Goal: Transaction & Acquisition: Purchase product/service

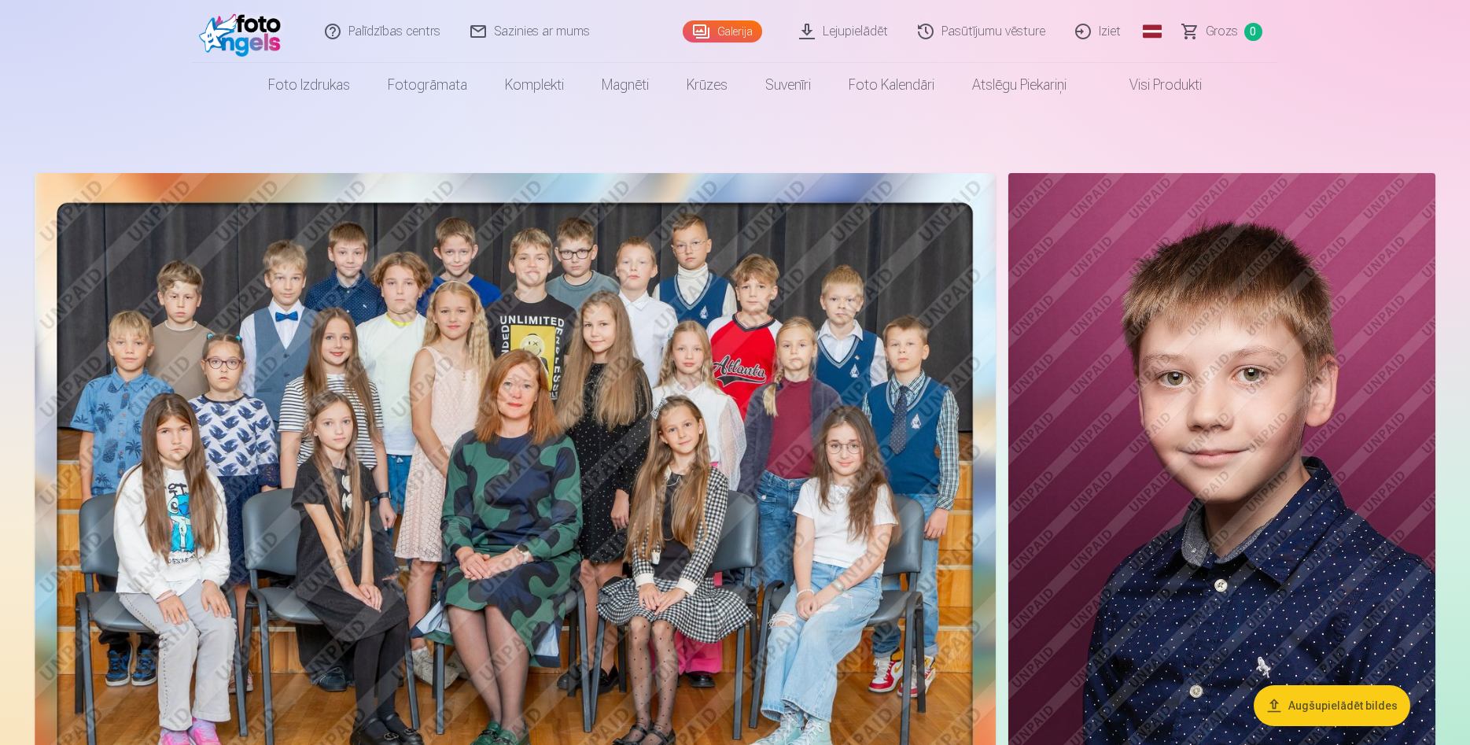
click at [554, 435] on img at bounding box center [515, 493] width 961 height 641
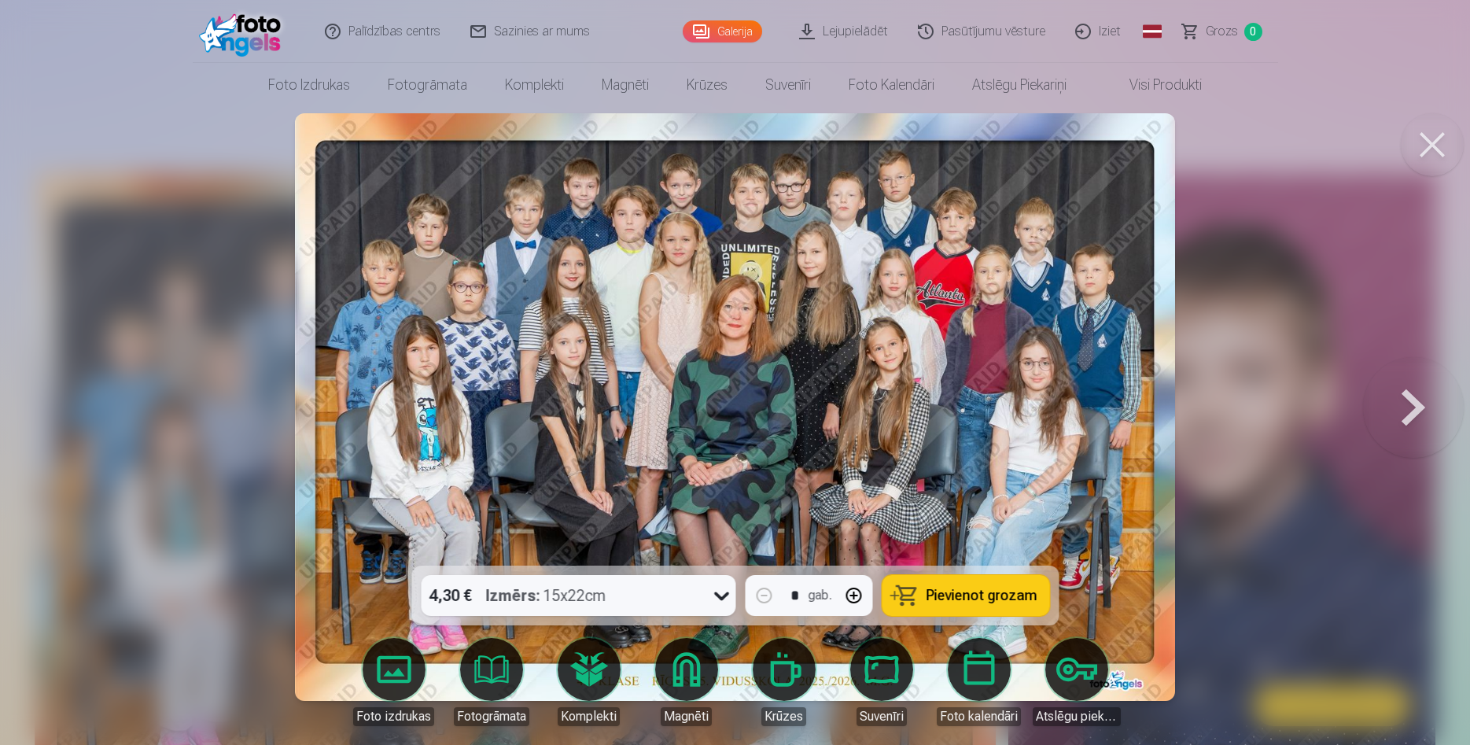
click at [1422, 140] on button at bounding box center [1432, 144] width 63 height 63
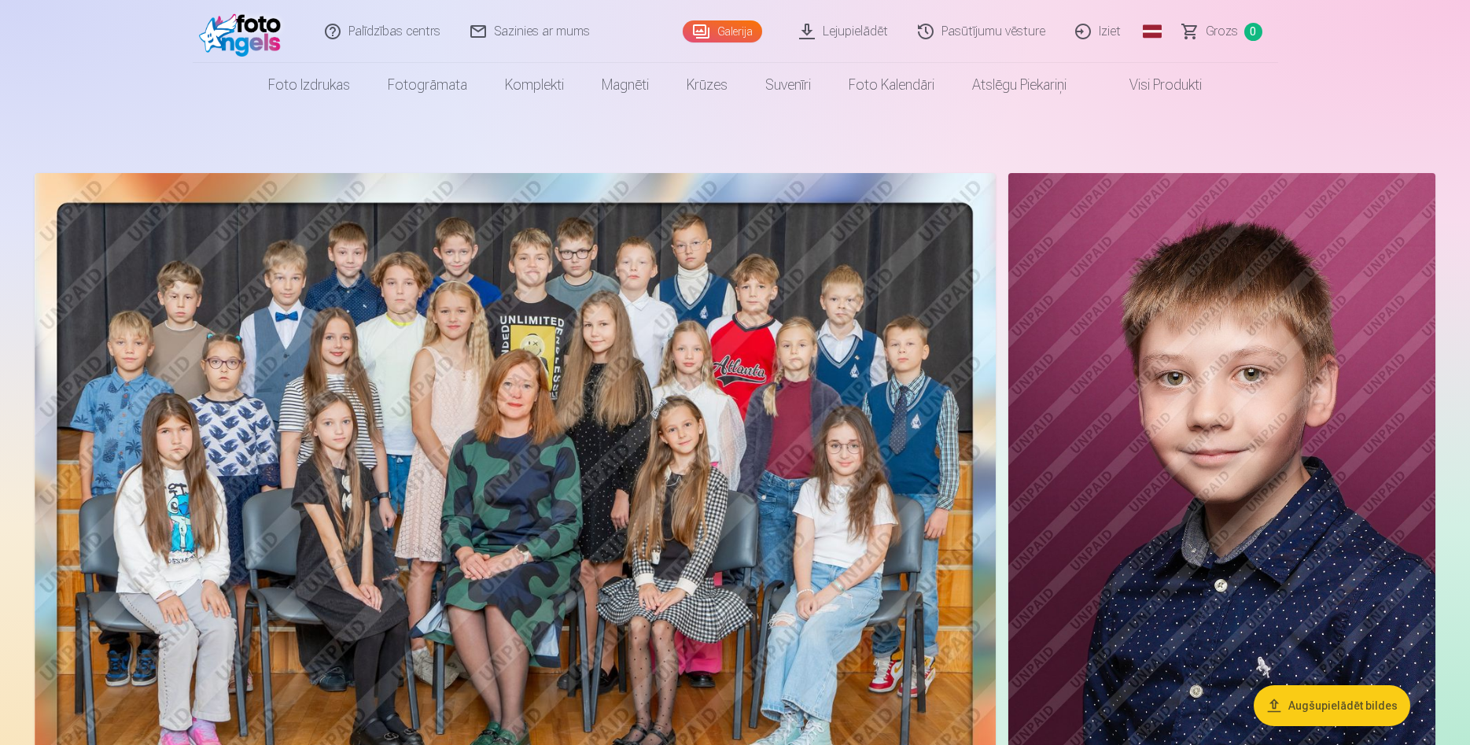
click at [823, 29] on link "Lejupielādēt" at bounding box center [844, 31] width 119 height 63
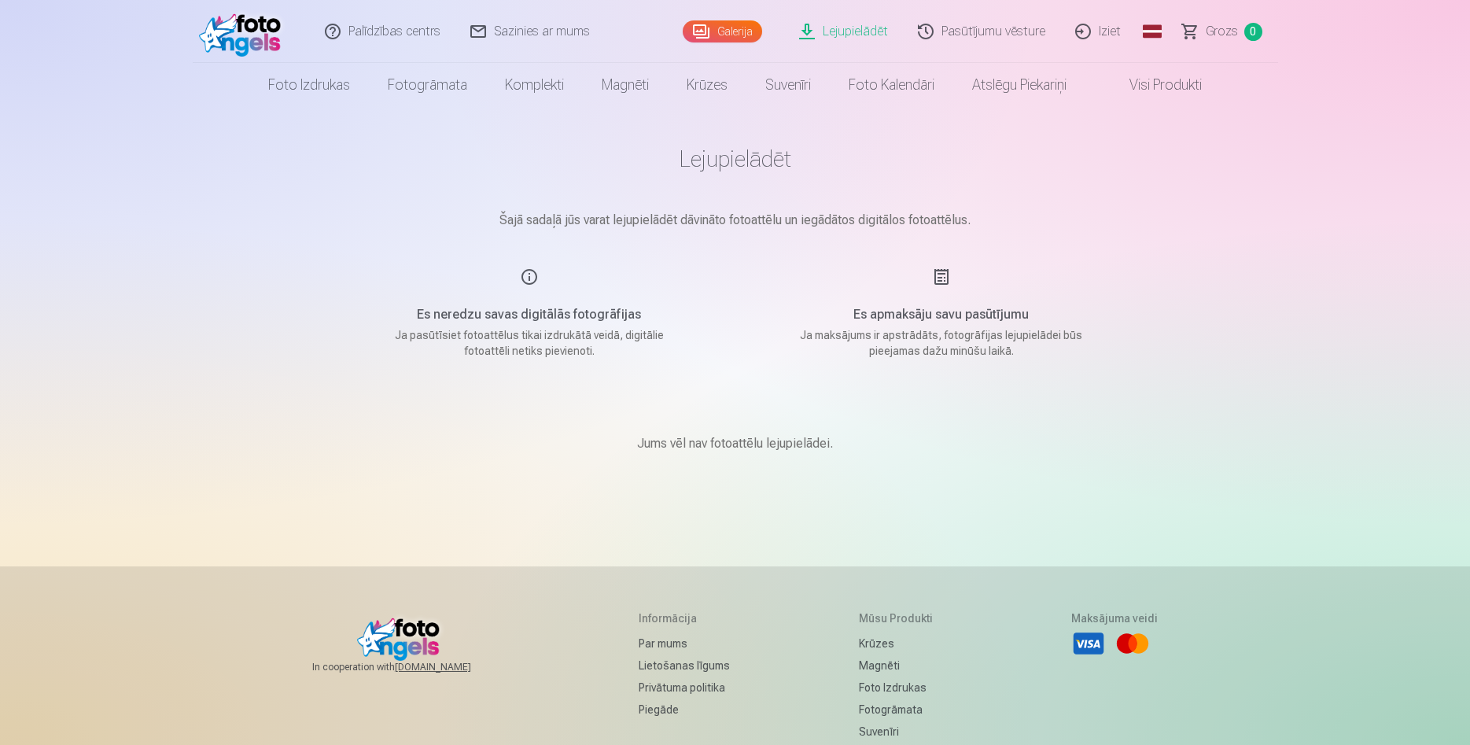
click at [717, 18] on div "Galerija" at bounding box center [726, 31] width 87 height 63
click at [714, 29] on link "Galerija" at bounding box center [722, 31] width 79 height 22
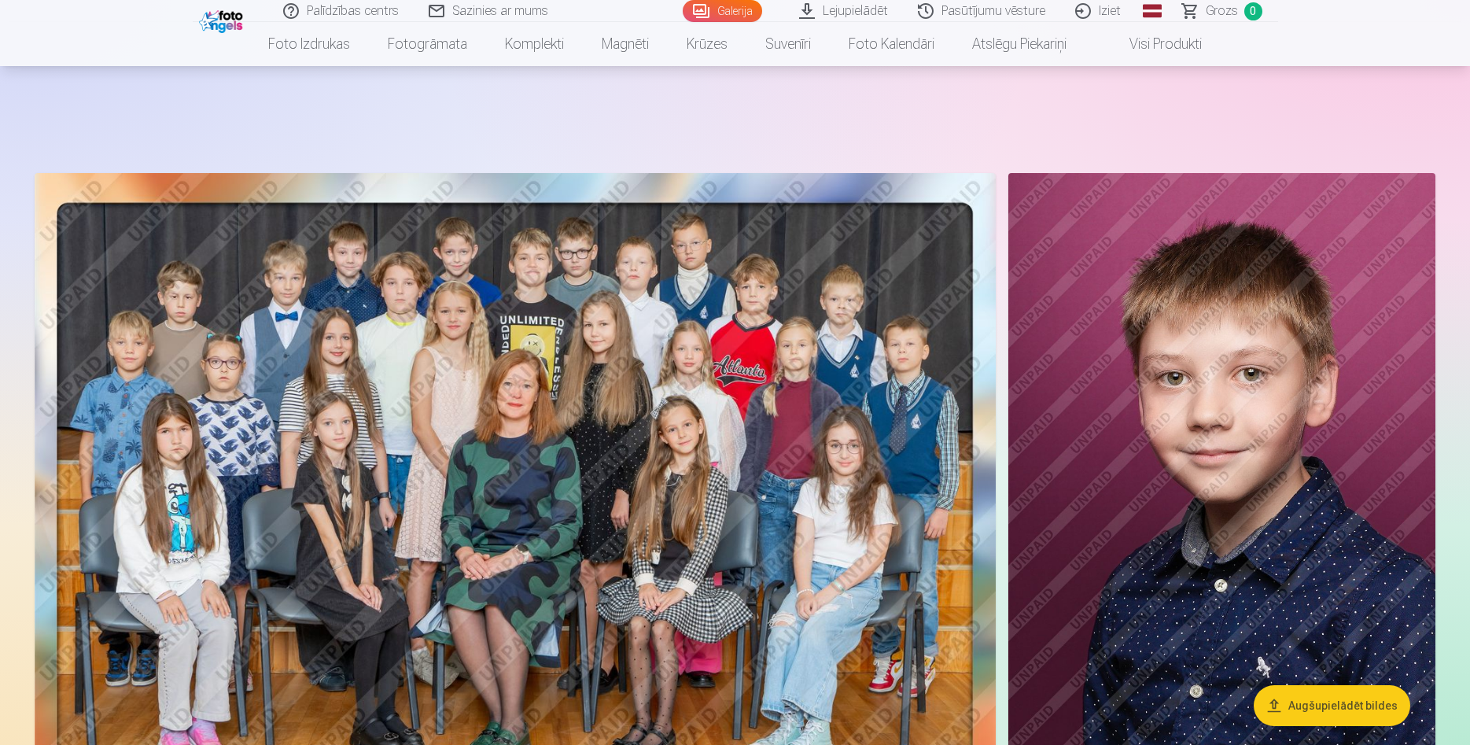
scroll to position [80, 0]
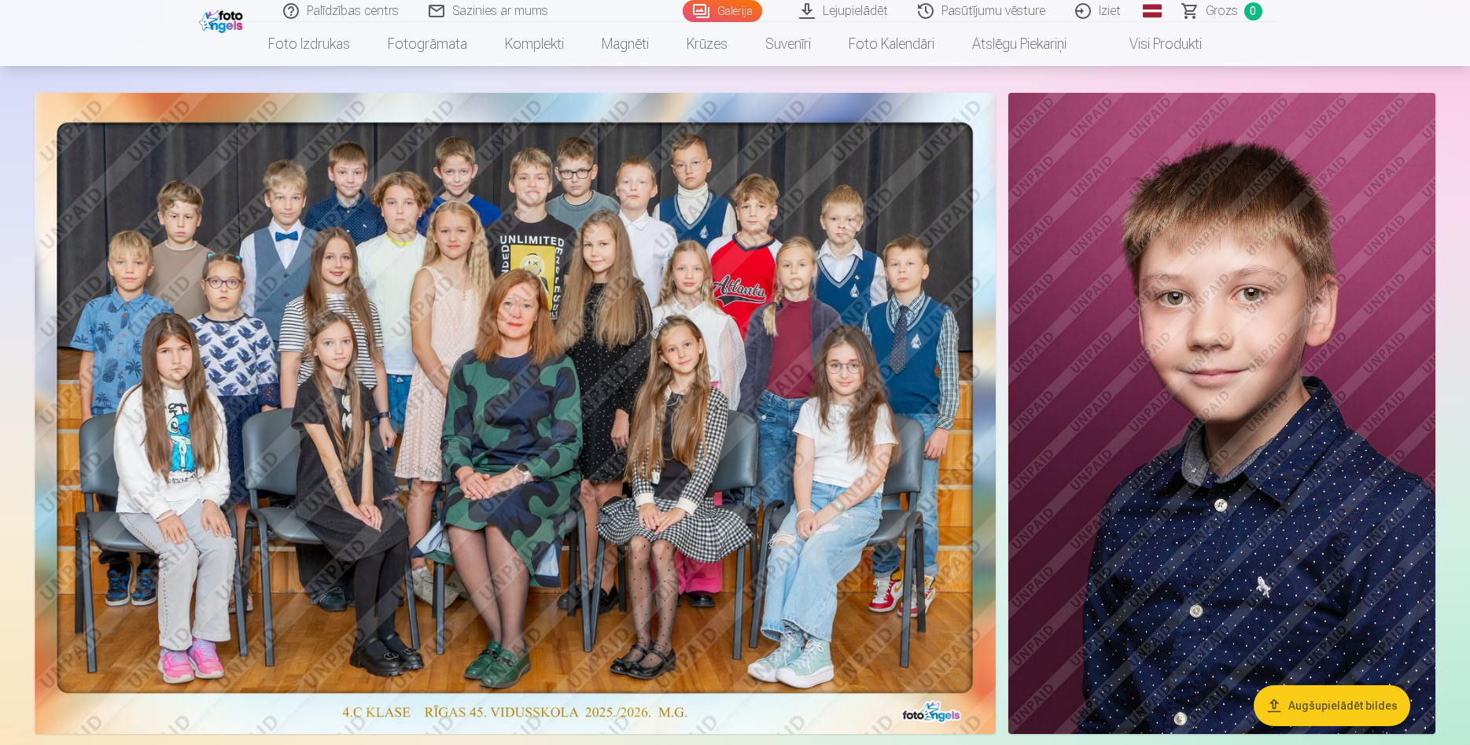
click at [1324, 710] on button "Augšupielādēt bildes" at bounding box center [1332, 705] width 156 height 41
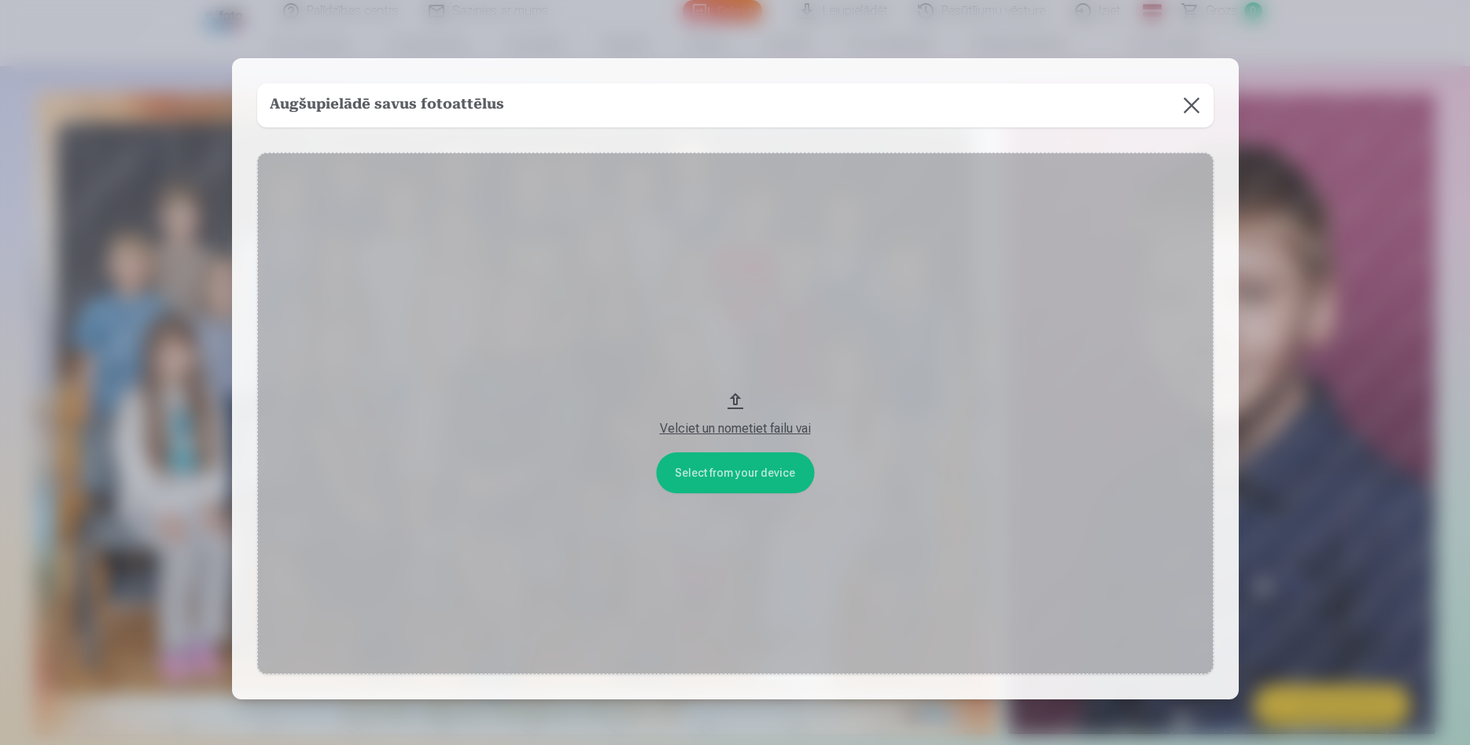
click at [742, 433] on div "Velciet un nometiet failu vai" at bounding box center [735, 428] width 925 height 19
click at [1198, 101] on button at bounding box center [1191, 105] width 44 height 44
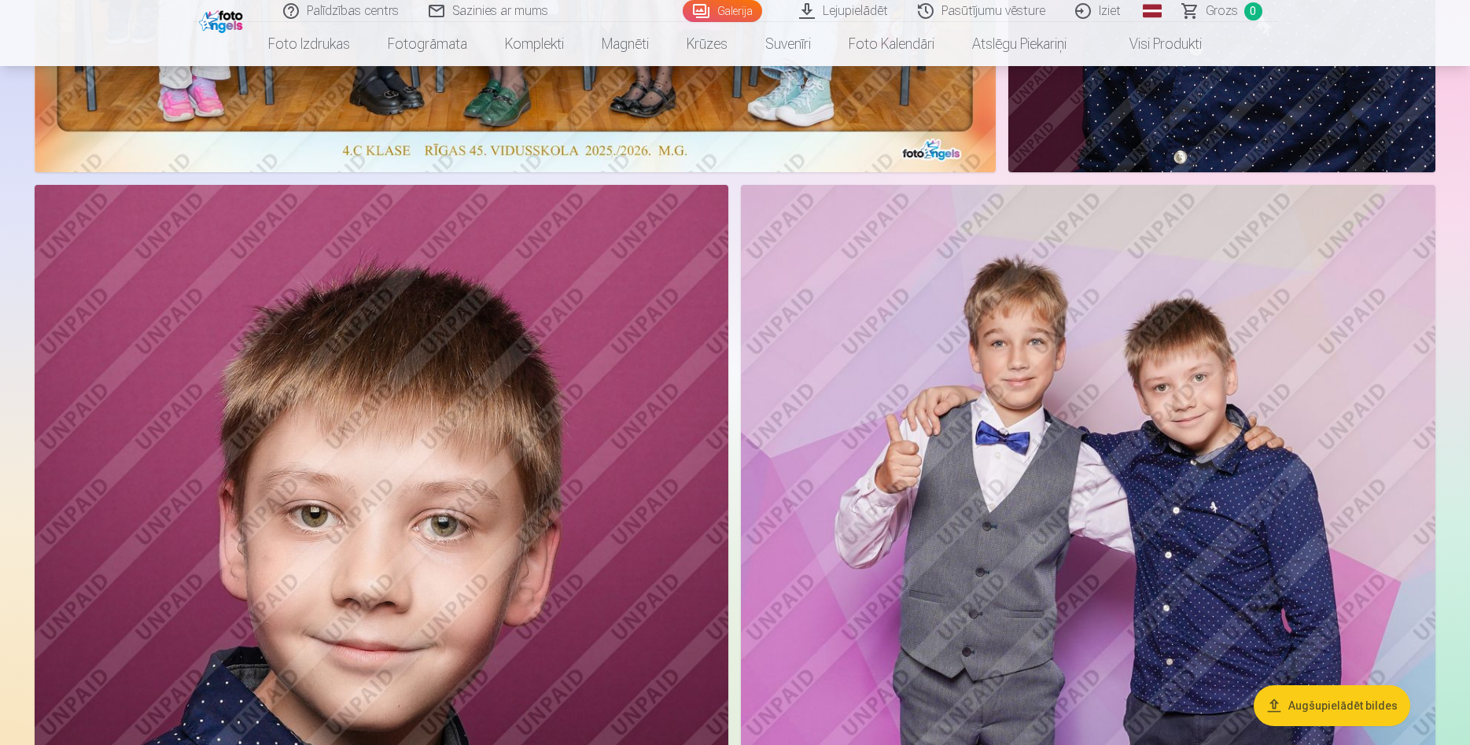
scroll to position [0, 0]
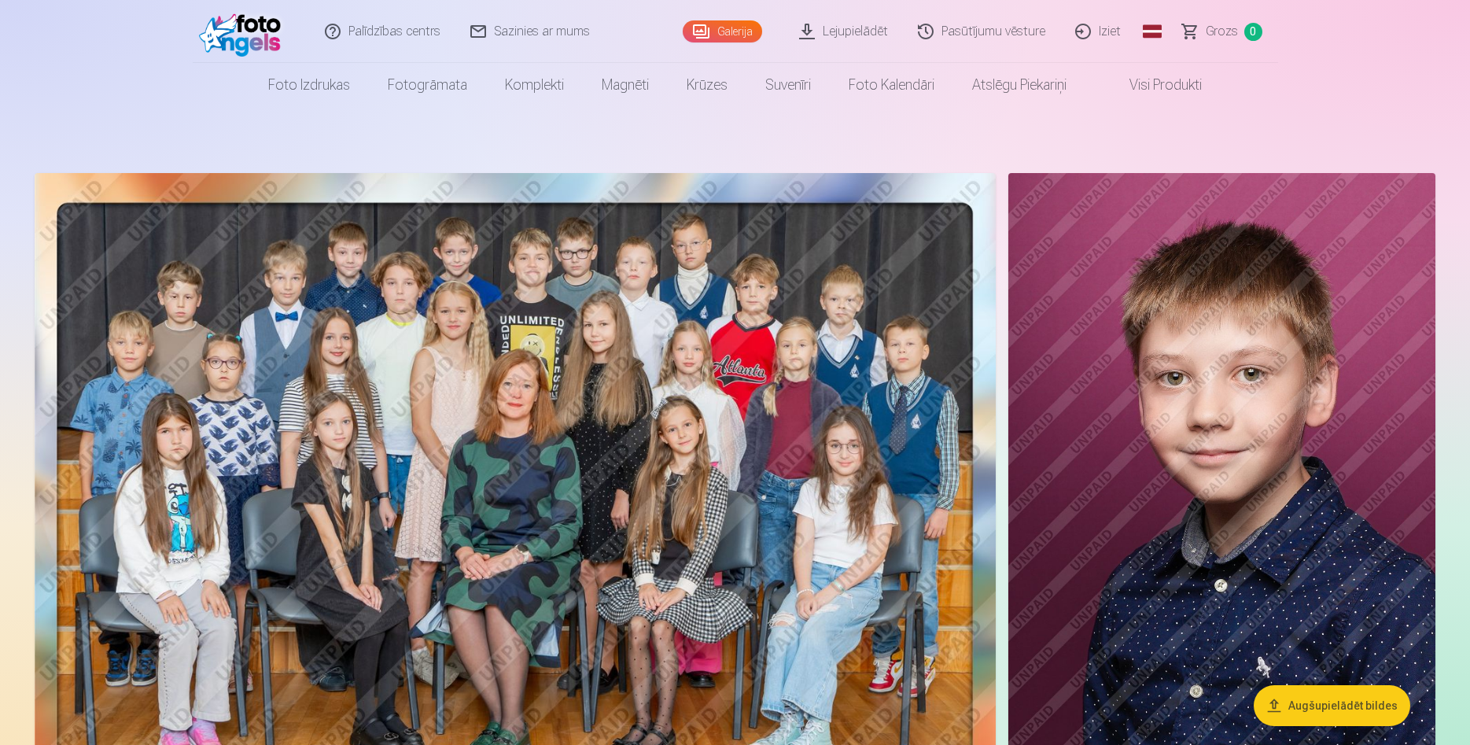
click at [1156, 86] on link "Visi produkti" at bounding box center [1152, 85] width 135 height 44
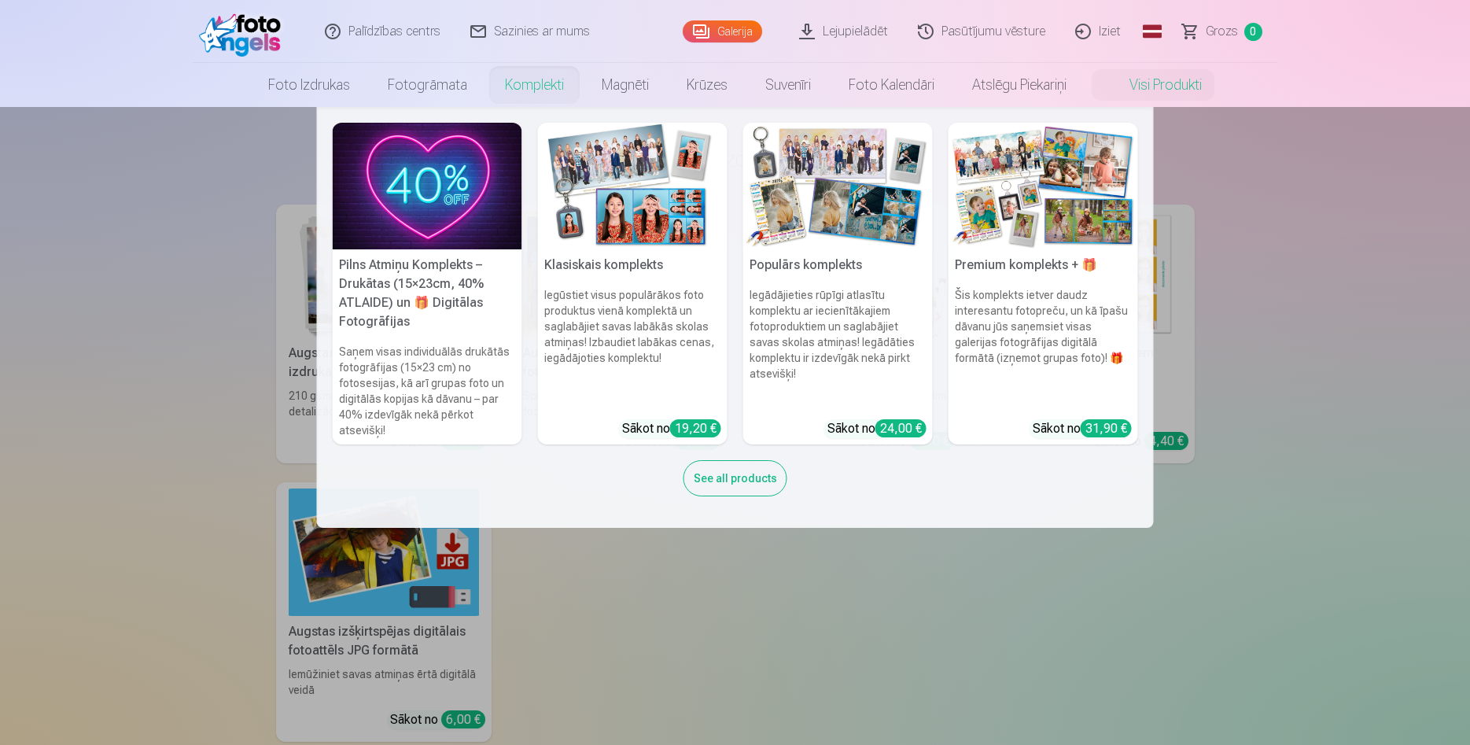
click at [526, 78] on link "Komplekti" at bounding box center [534, 85] width 97 height 44
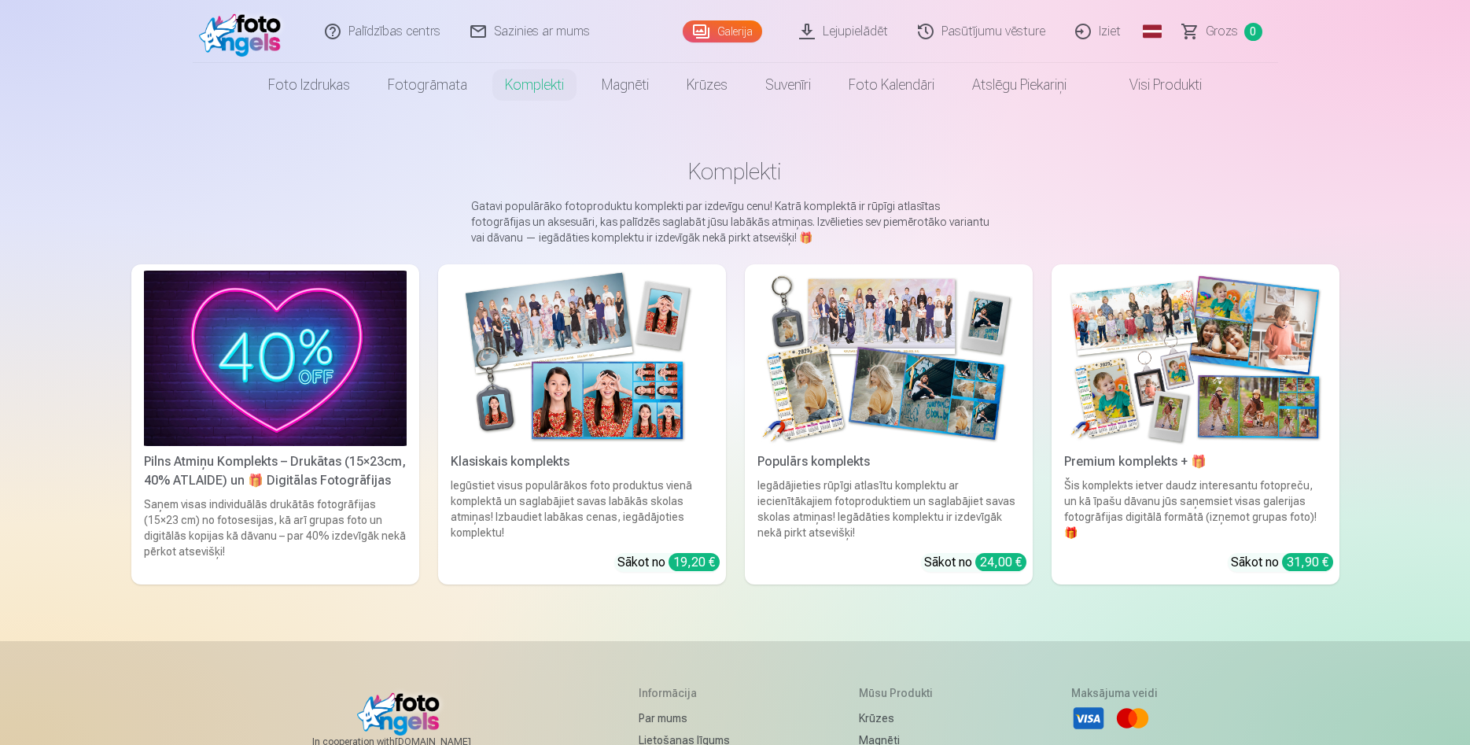
click at [274, 478] on div "Pilns Atmiņu Komplekts – Drukātas (15×23cm, 40% ATLAIDE) un 🎁 Digitālas Fotogrā…" at bounding box center [275, 471] width 275 height 38
click at [319, 418] on img at bounding box center [275, 358] width 263 height 175
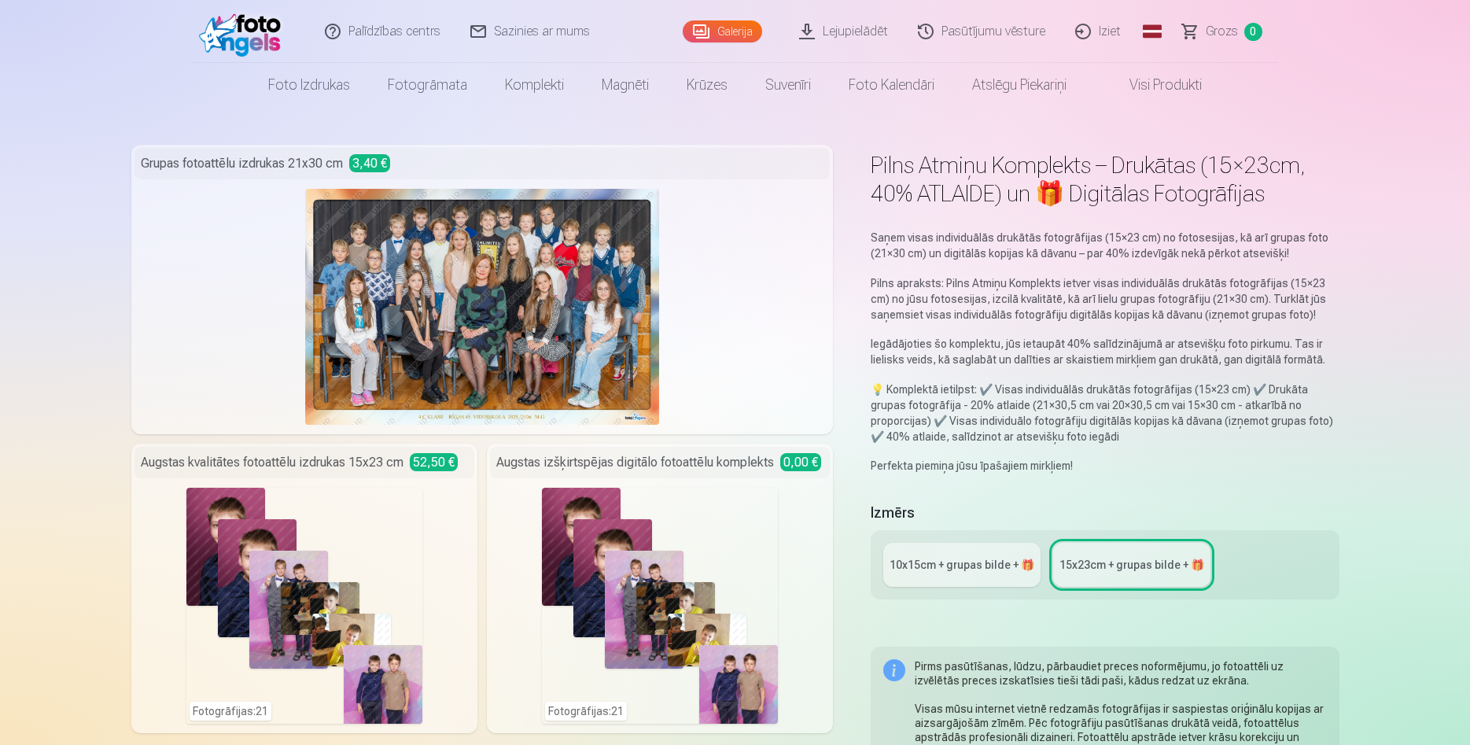
click at [1000, 569] on div "10x15сm + grupas bilde + 🎁" at bounding box center [961, 565] width 145 height 16
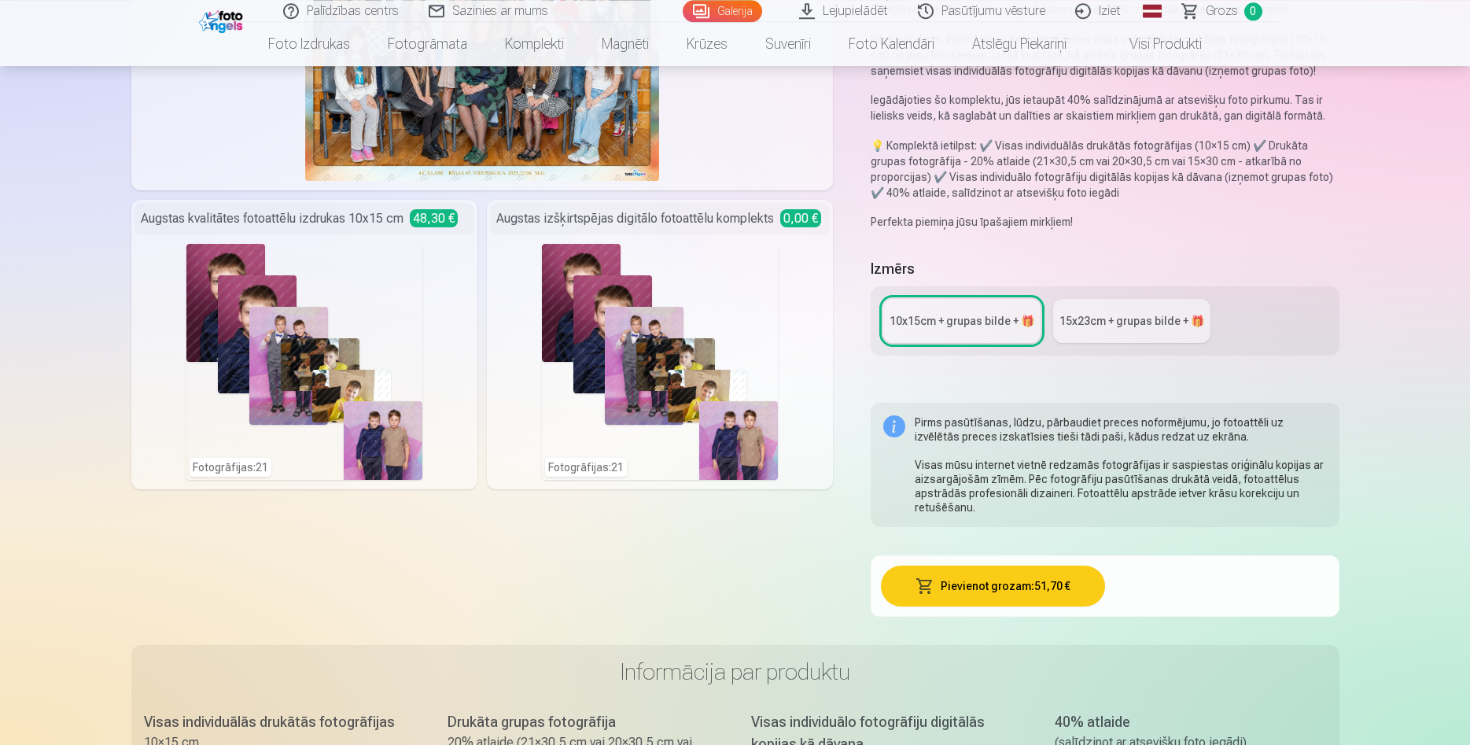
scroll to position [241, 0]
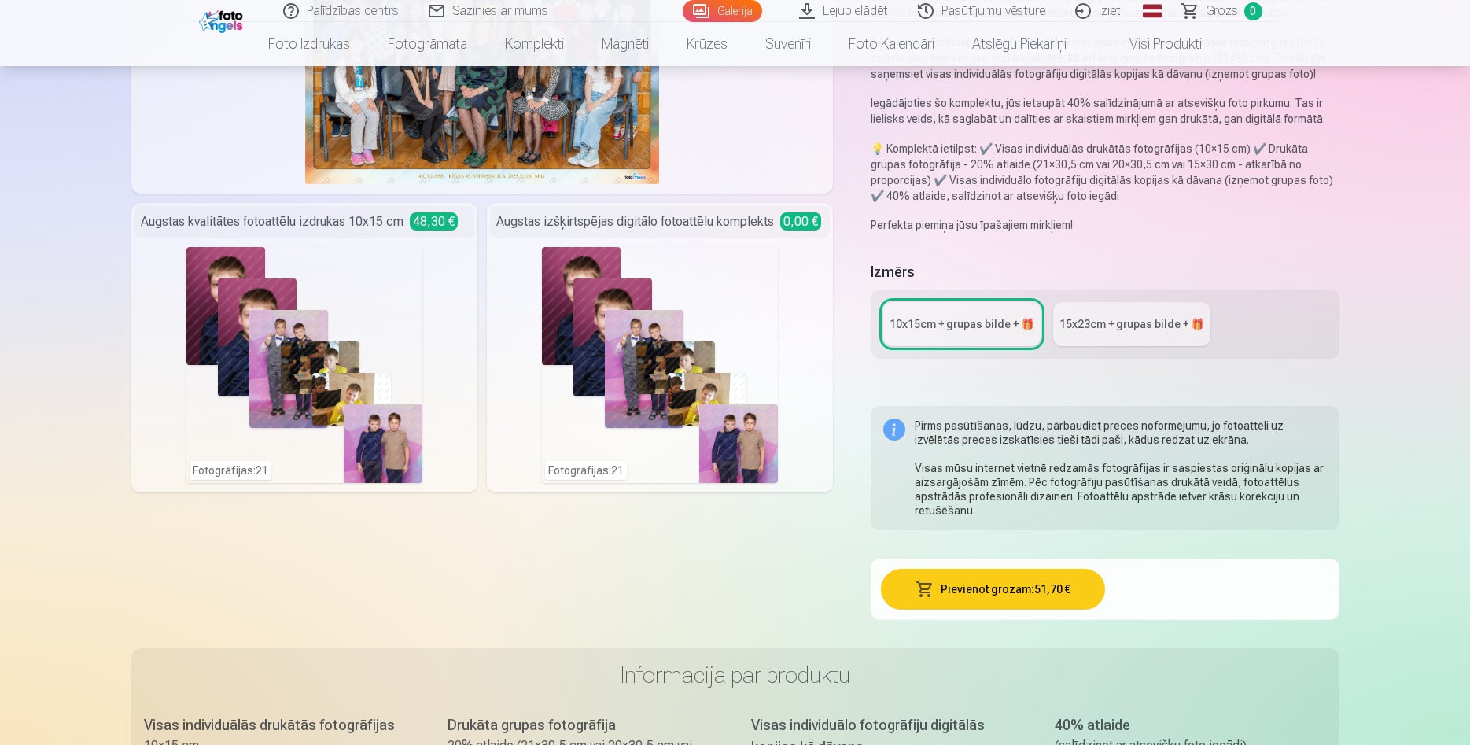
click at [1137, 329] on div "15x23сm + grupas bilde + 🎁" at bounding box center [1131, 324] width 145 height 16
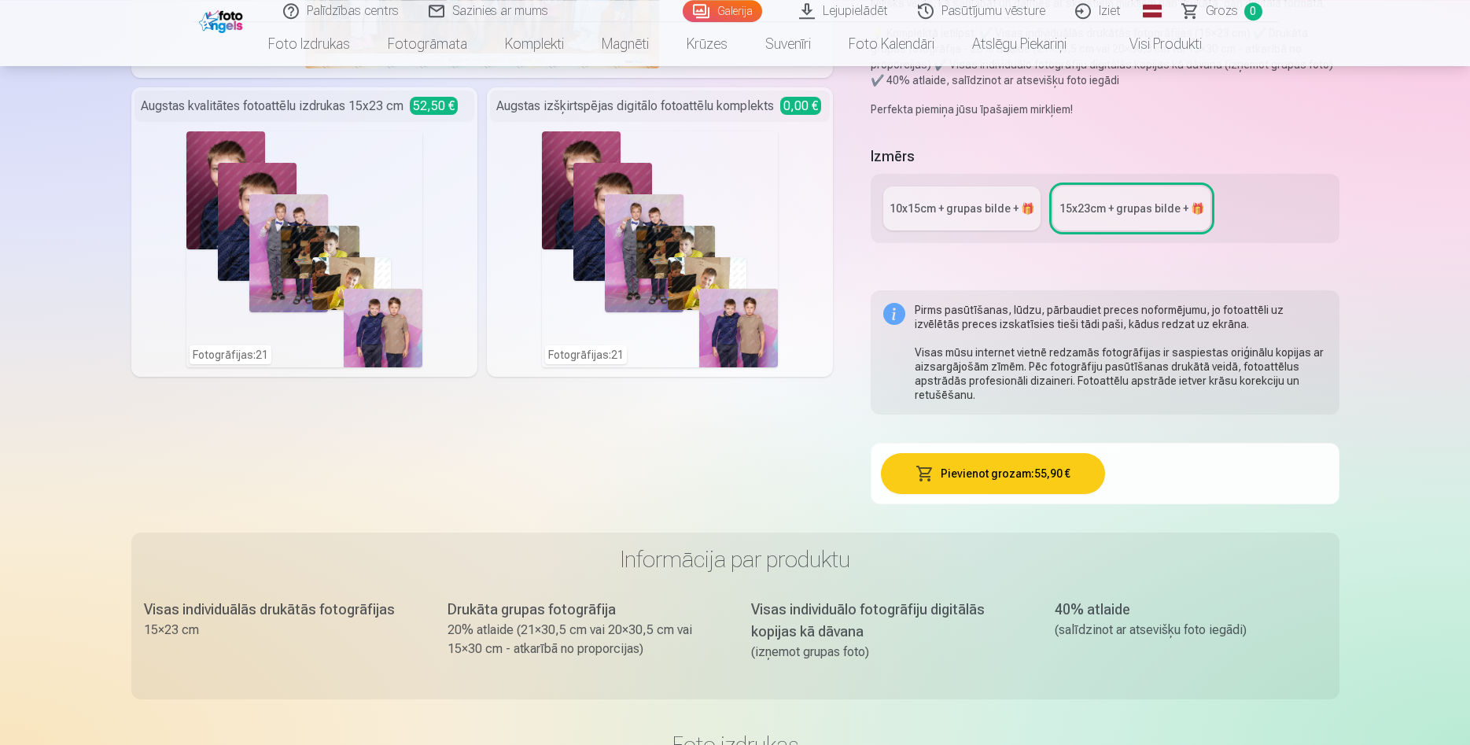
scroll to position [401, 0]
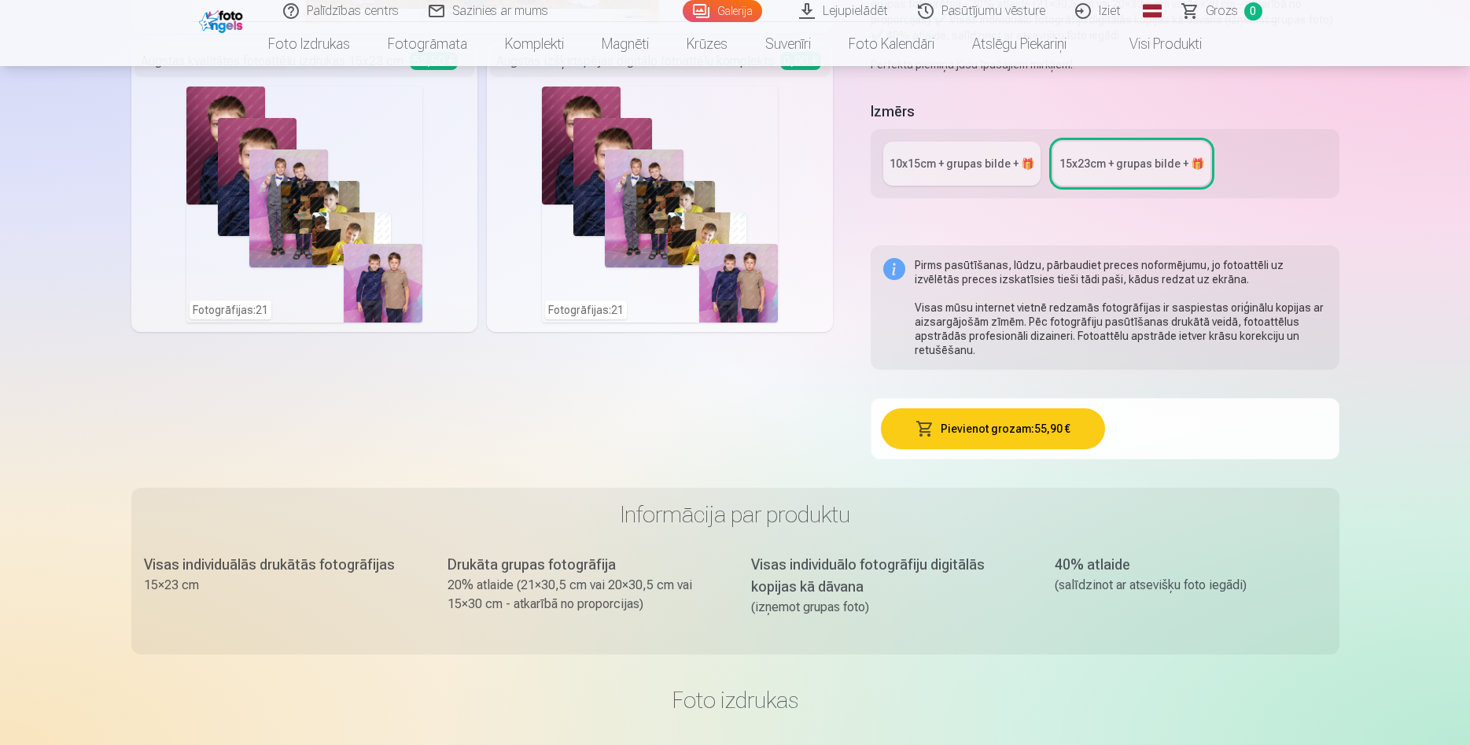
click at [1017, 426] on button "Pievienot grozam : 55,90 €" at bounding box center [993, 428] width 224 height 41
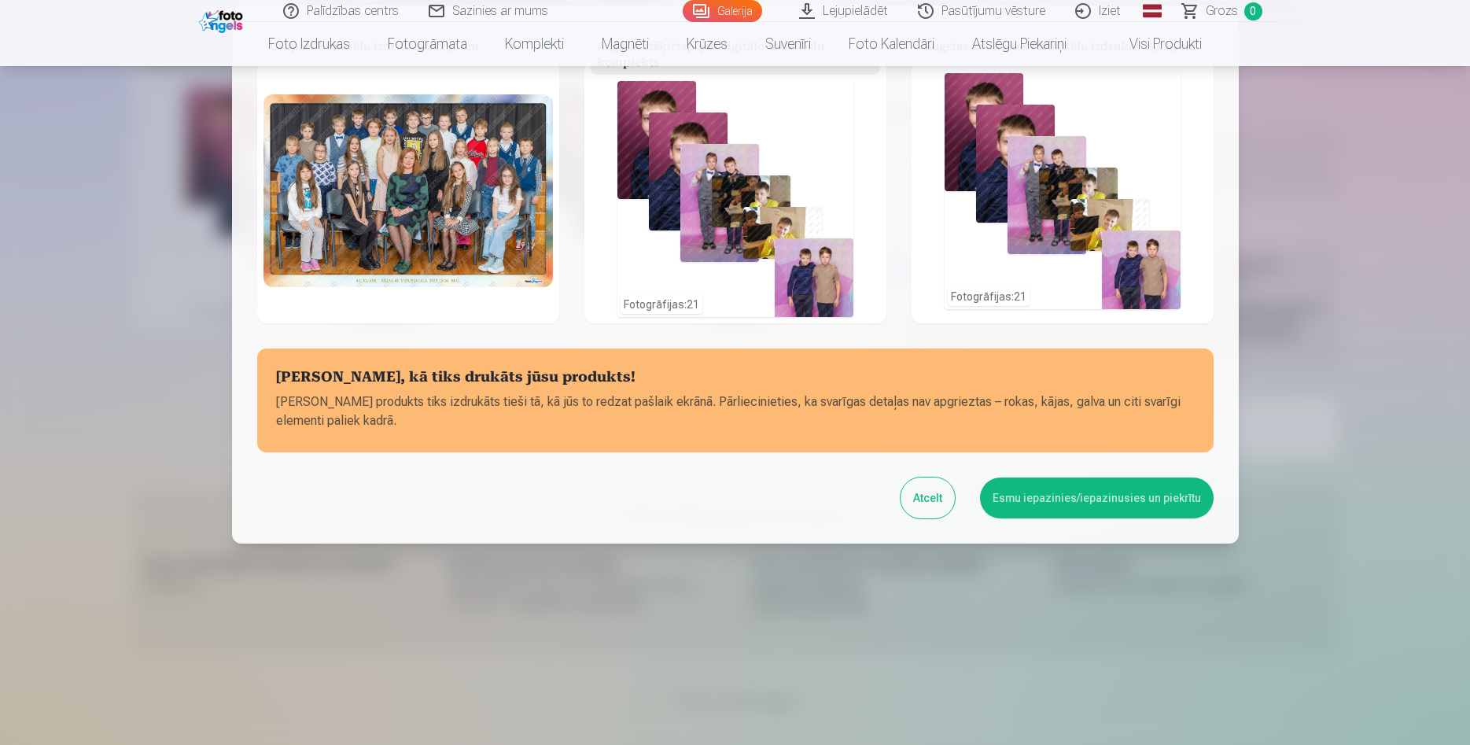
scroll to position [107, 0]
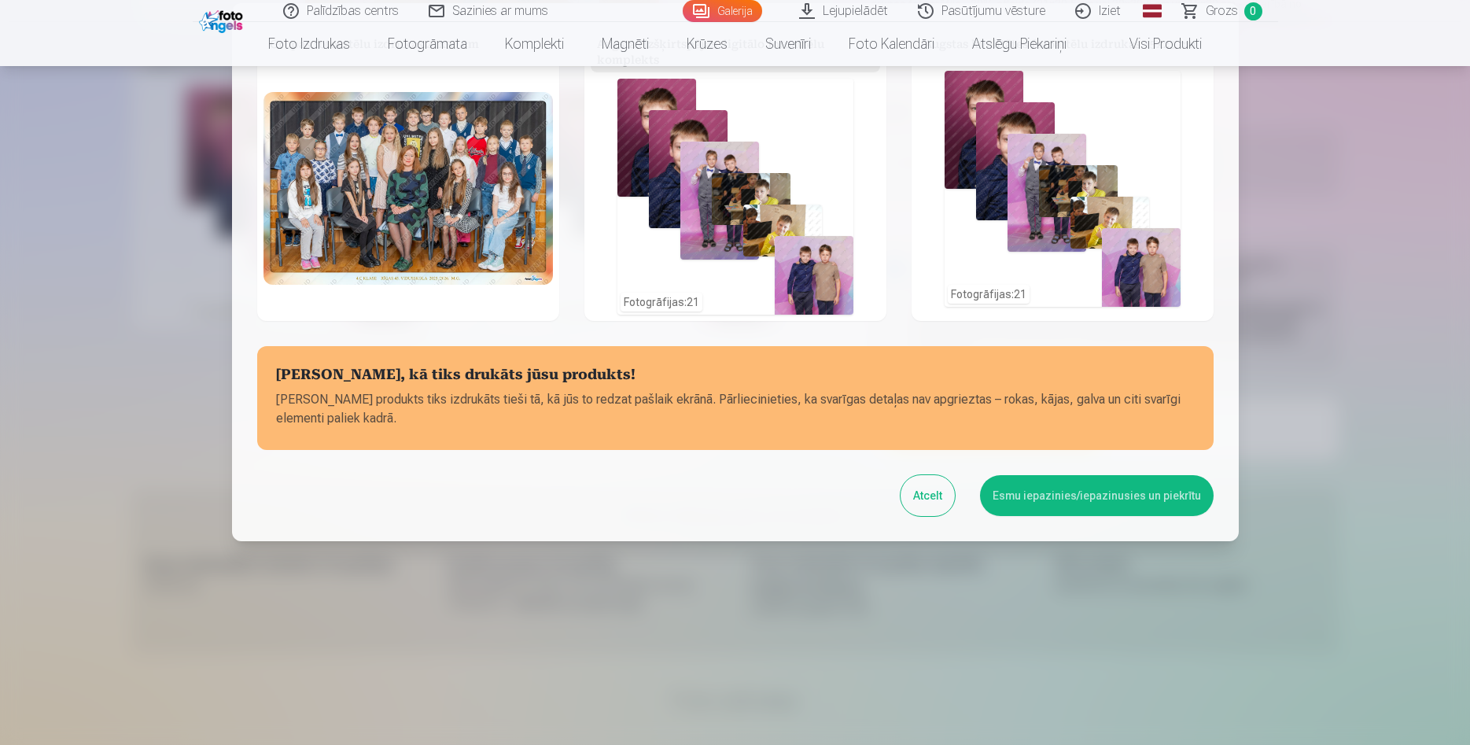
click at [1108, 494] on button "Esmu iepazinies/iepazinusies un piekrītu" at bounding box center [1097, 495] width 234 height 41
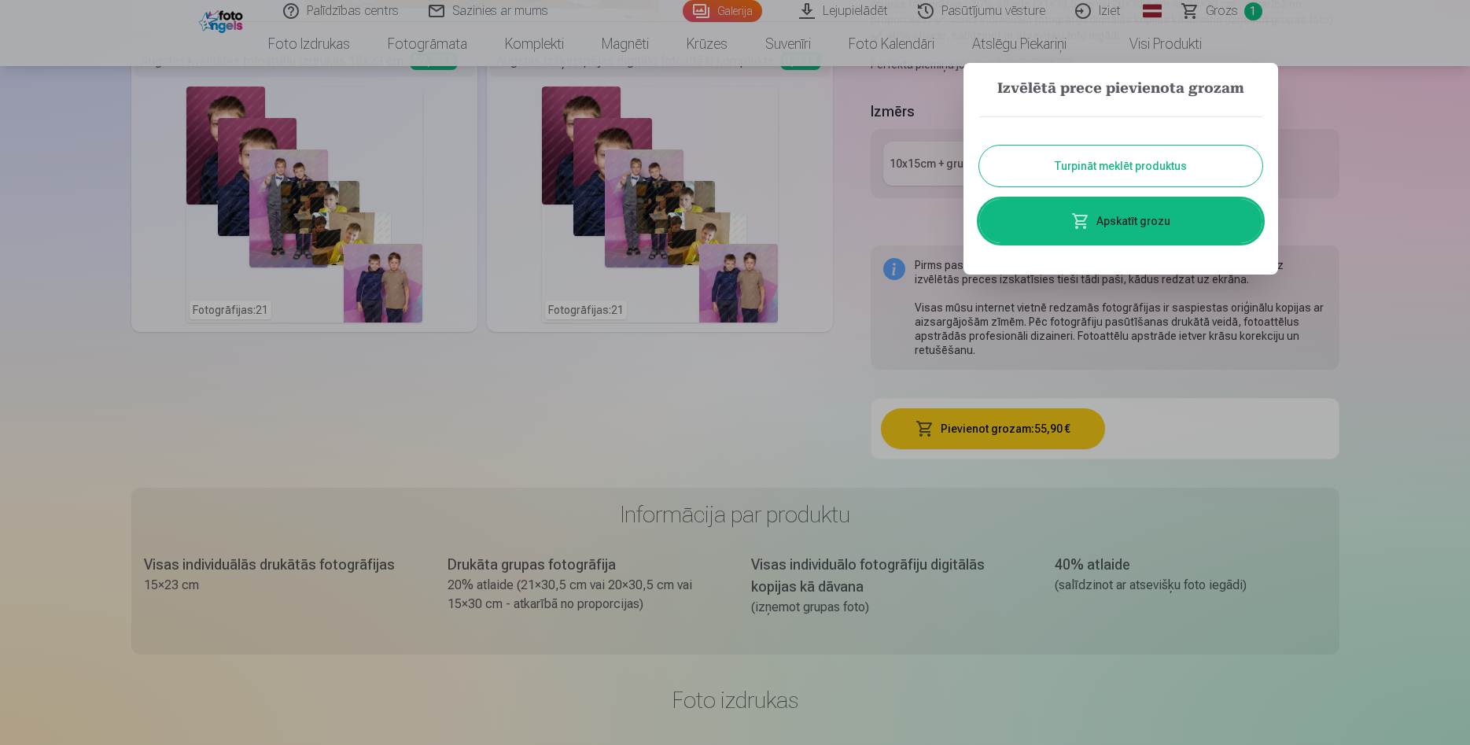
click at [1161, 218] on link "Apskatīt grozu" at bounding box center [1120, 221] width 283 height 44
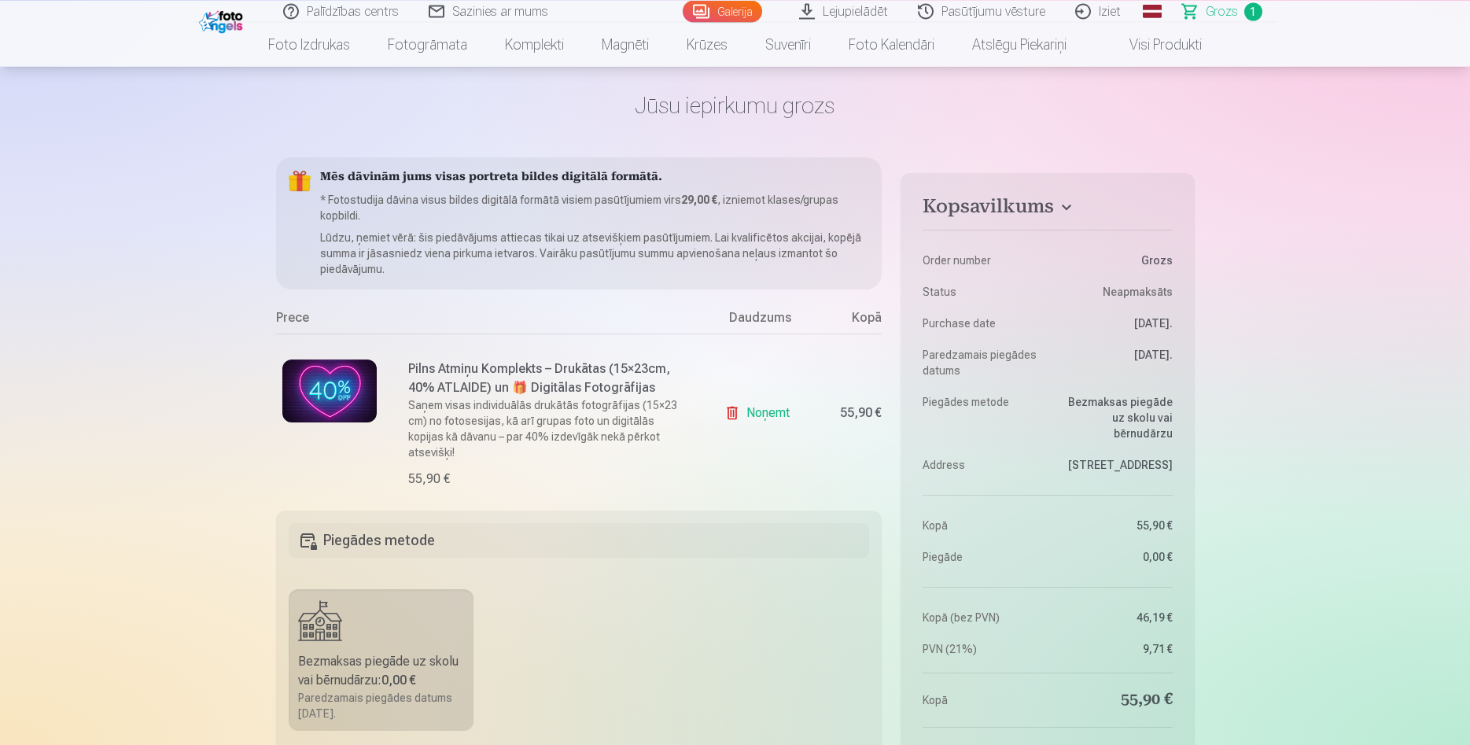
scroll to position [80, 0]
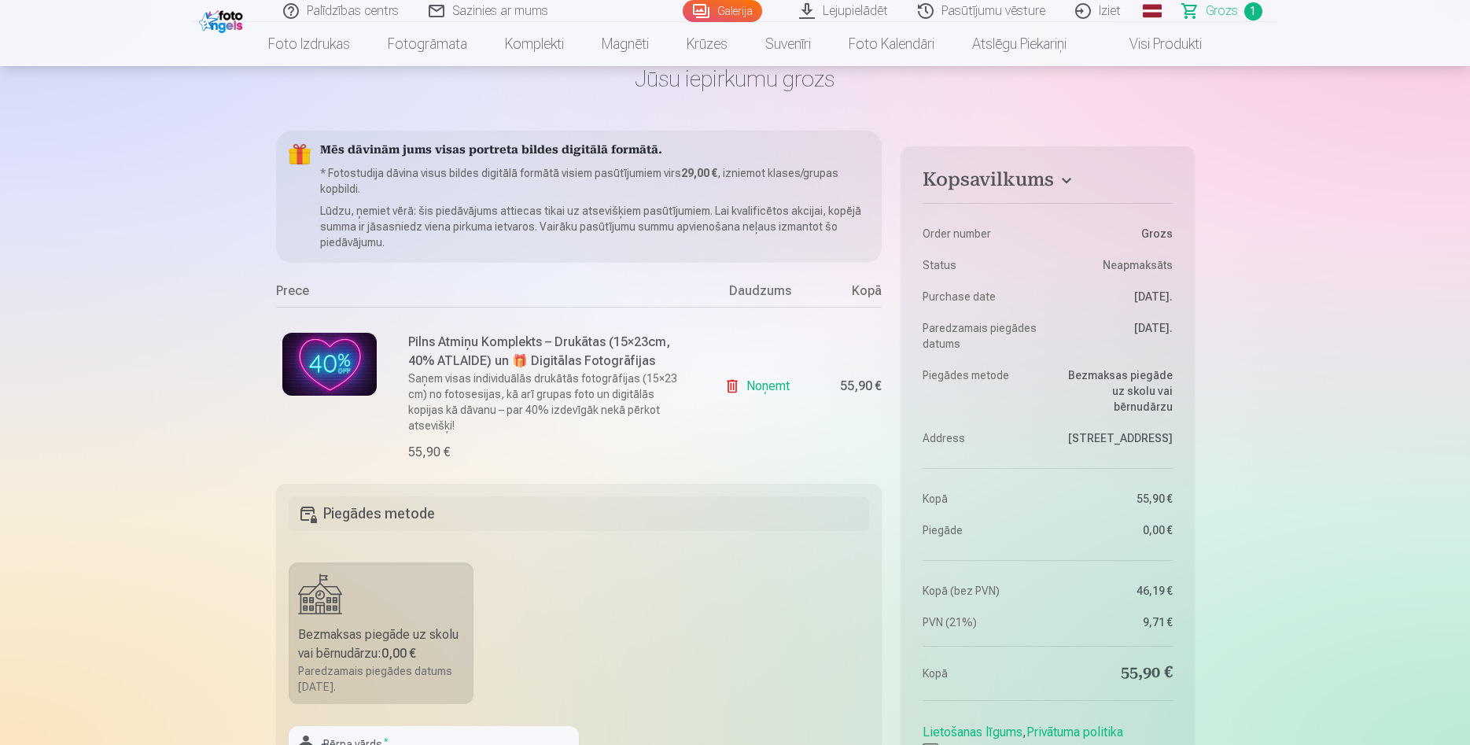
click at [733, 381] on link "Noņemt" at bounding box center [760, 385] width 72 height 31
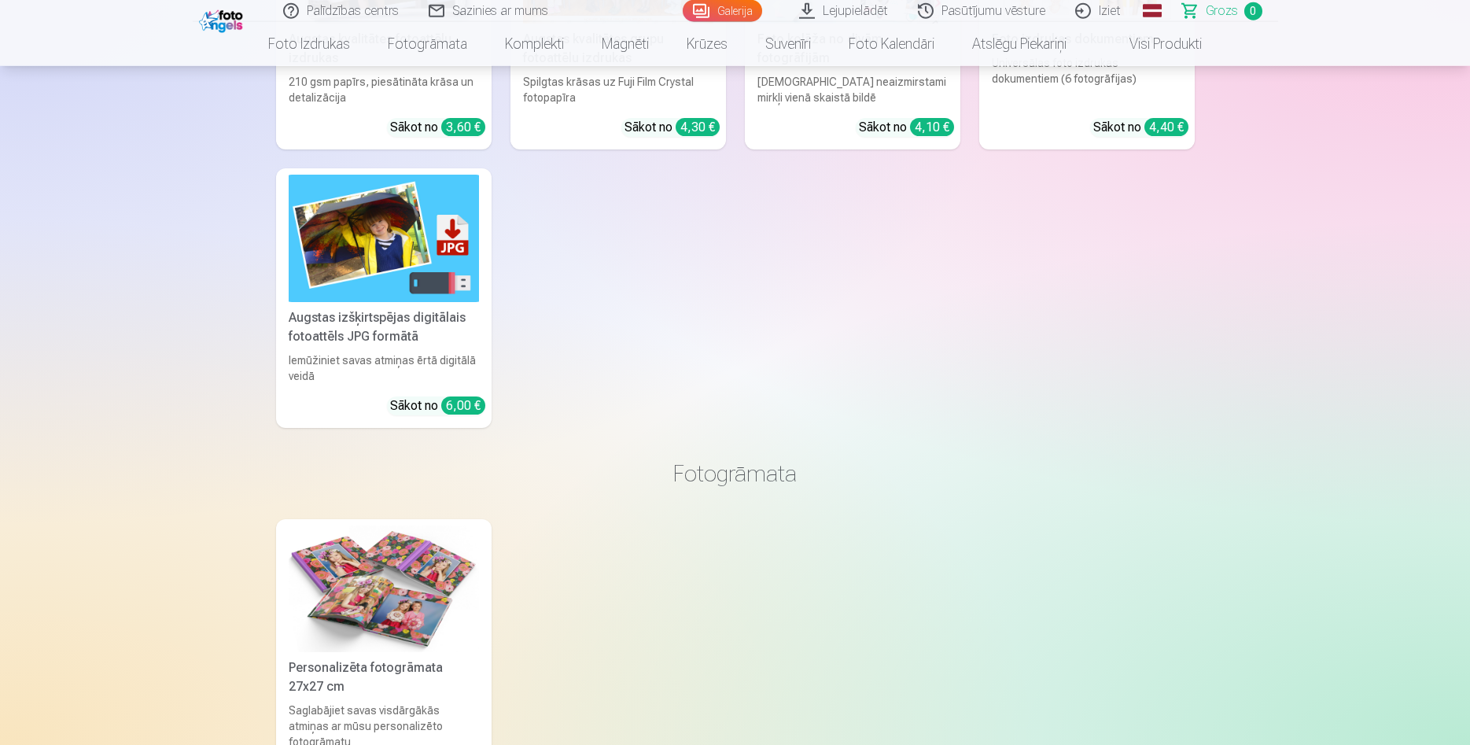
scroll to position [722, 0]
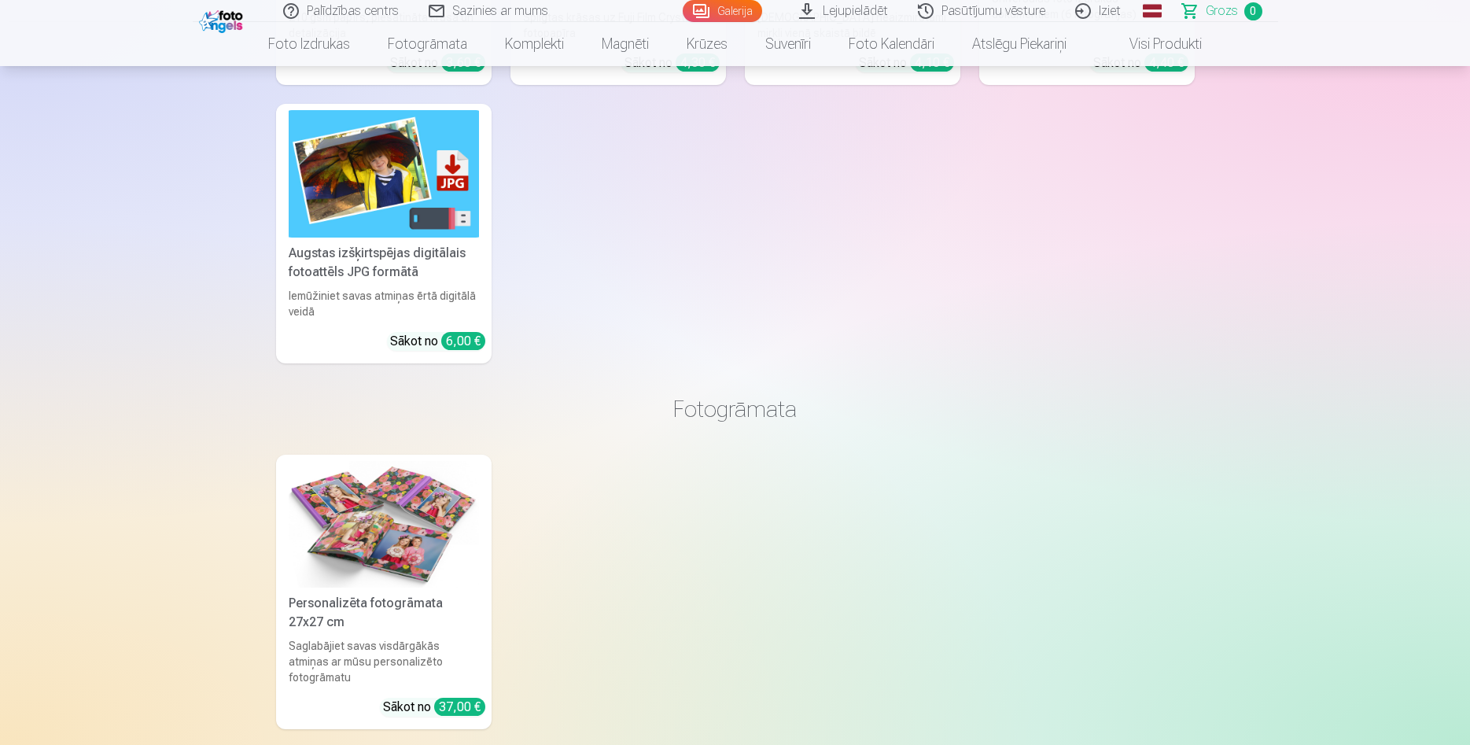
click at [399, 562] on img at bounding box center [384, 524] width 190 height 127
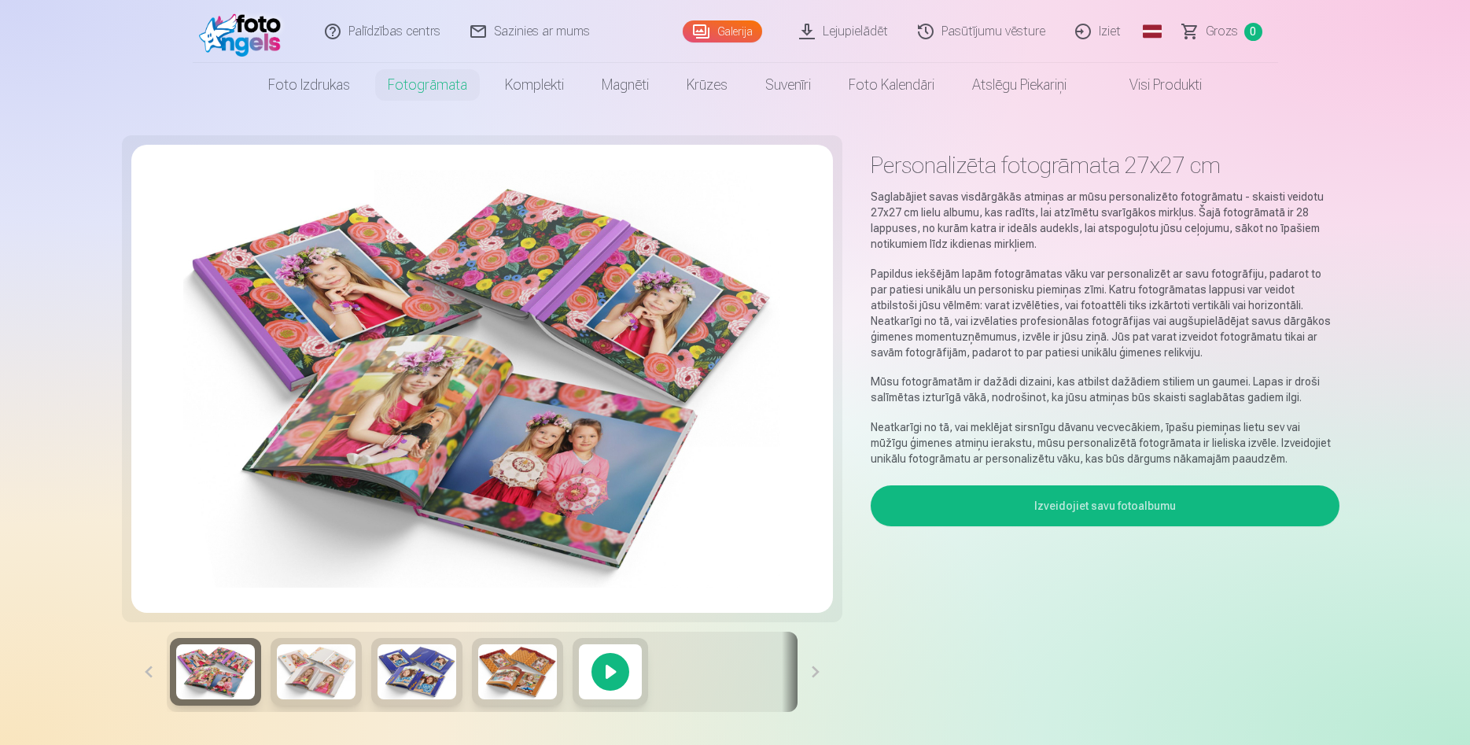
click at [1158, 504] on button "Izveidojiet savu fotoalbumu" at bounding box center [1105, 505] width 468 height 41
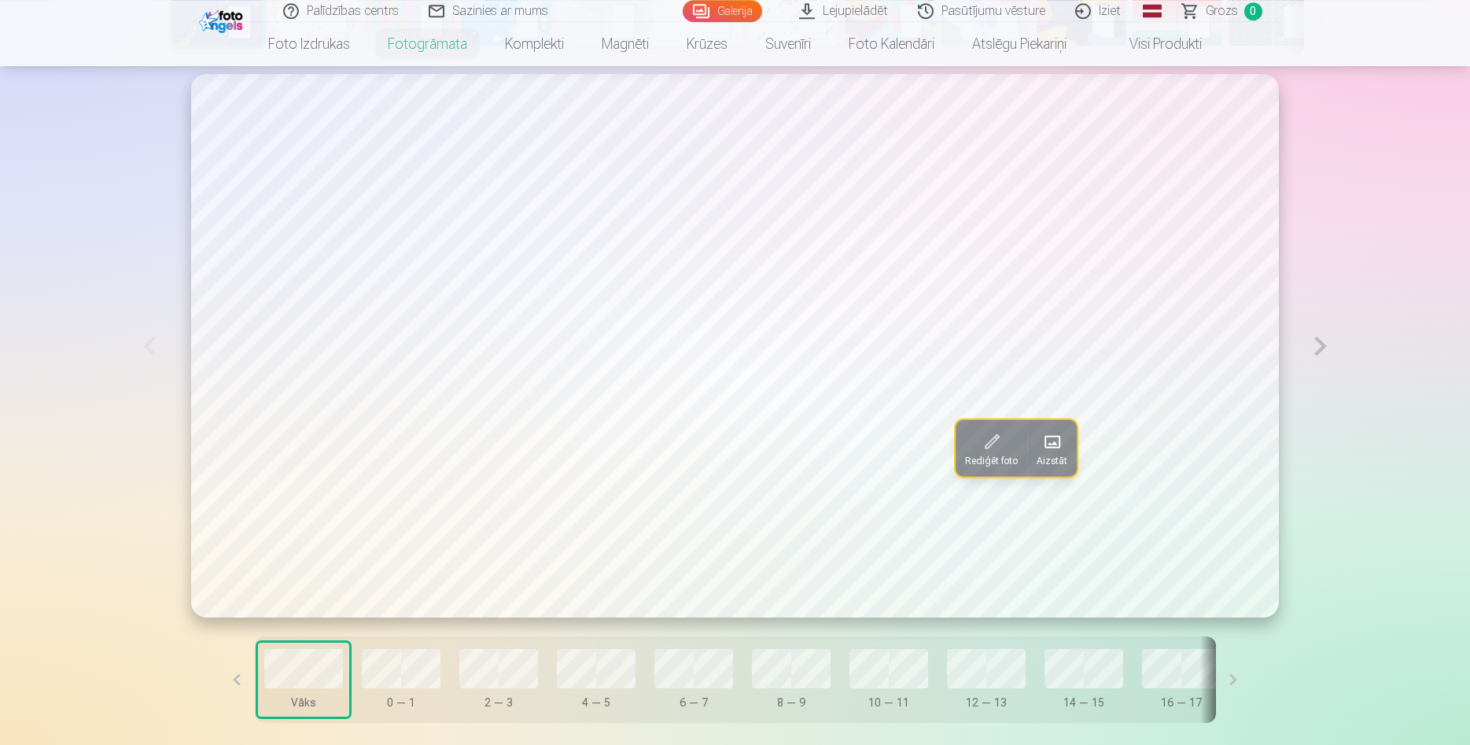
scroll to position [869, 0]
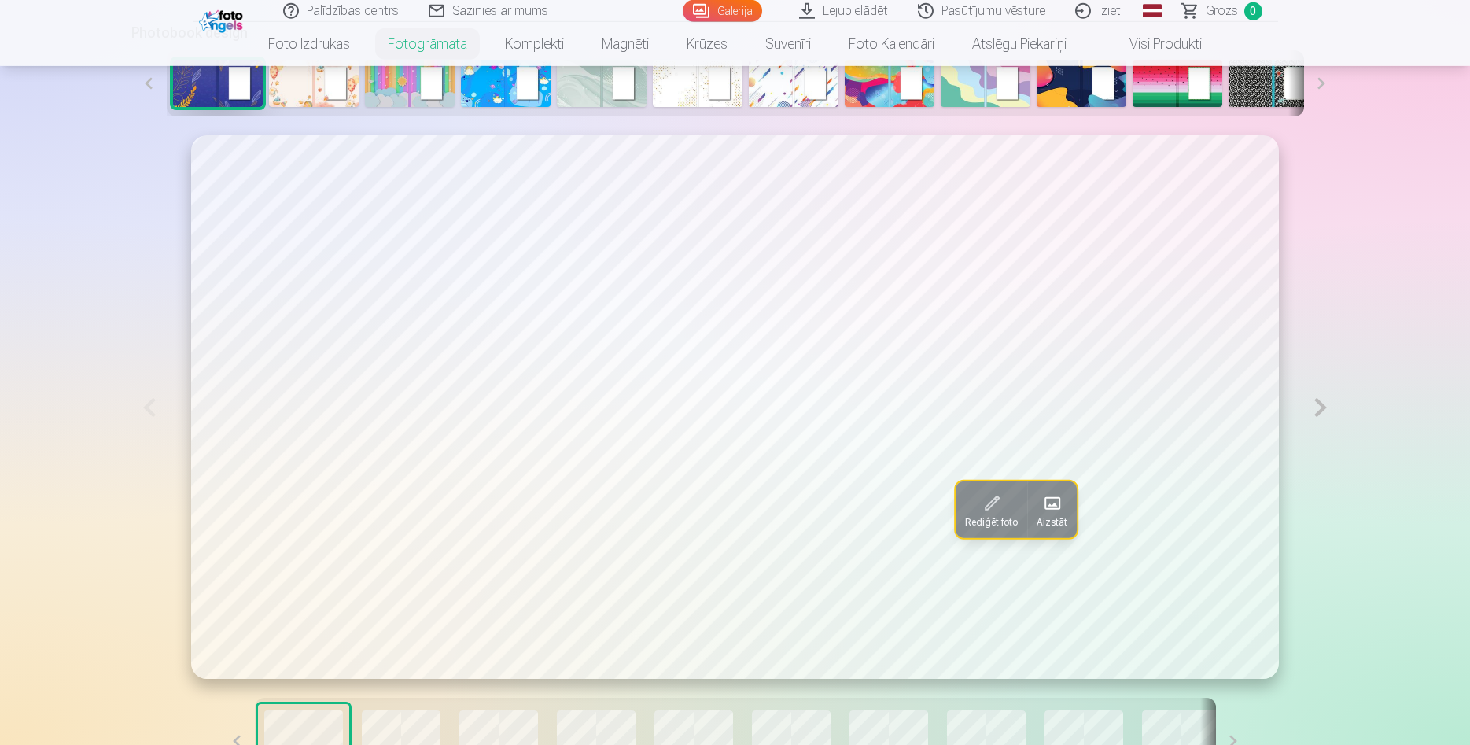
click at [1326, 411] on button at bounding box center [1320, 406] width 36 height 543
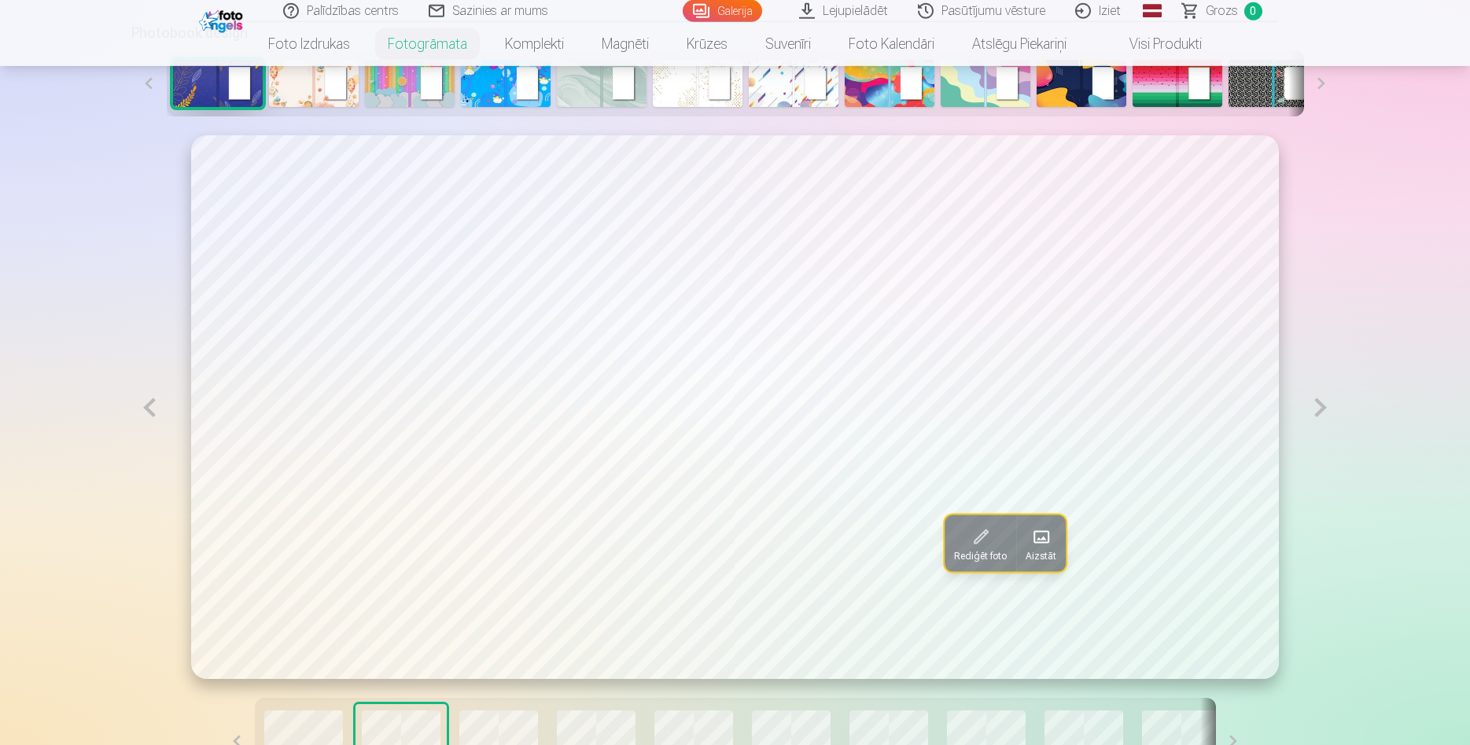
click at [1326, 411] on button at bounding box center [1320, 406] width 36 height 543
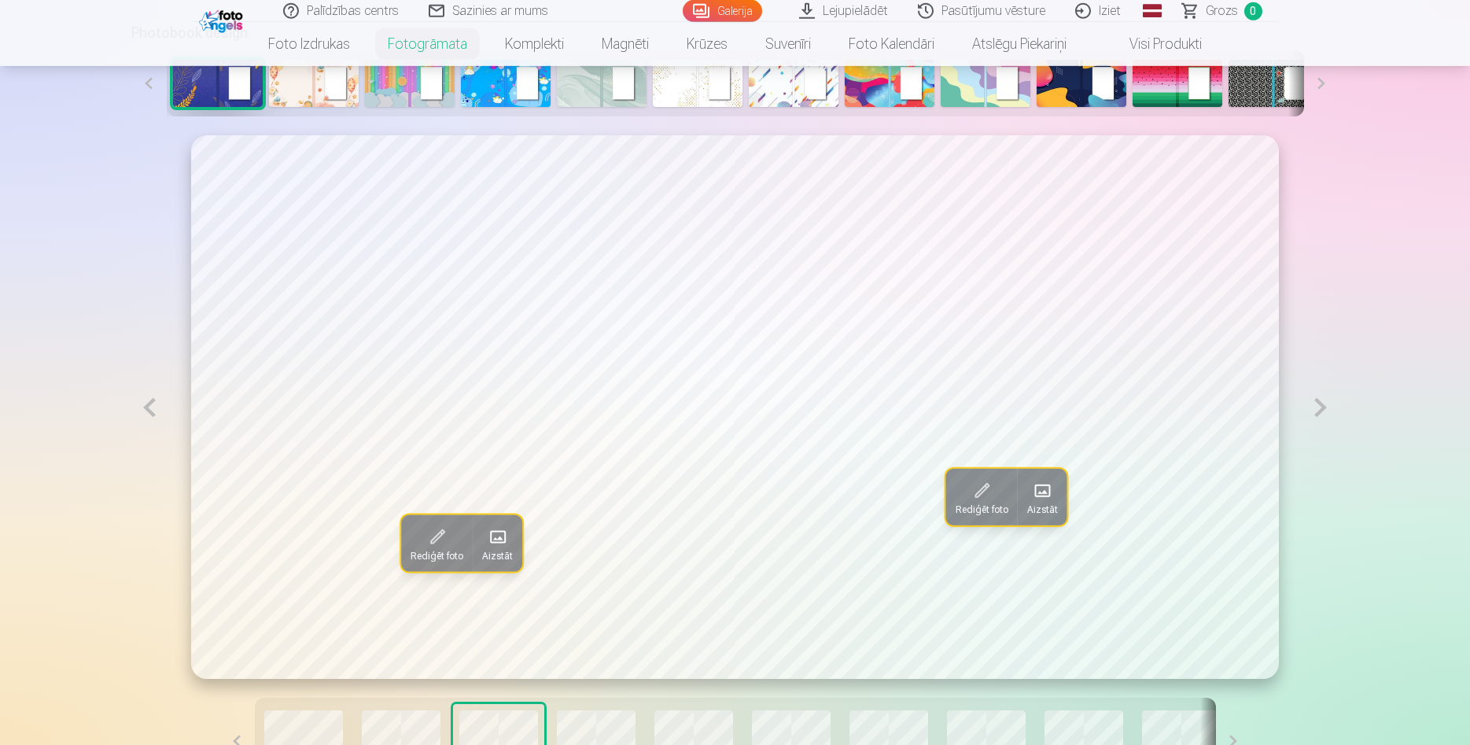
click at [146, 402] on button at bounding box center [149, 406] width 36 height 543
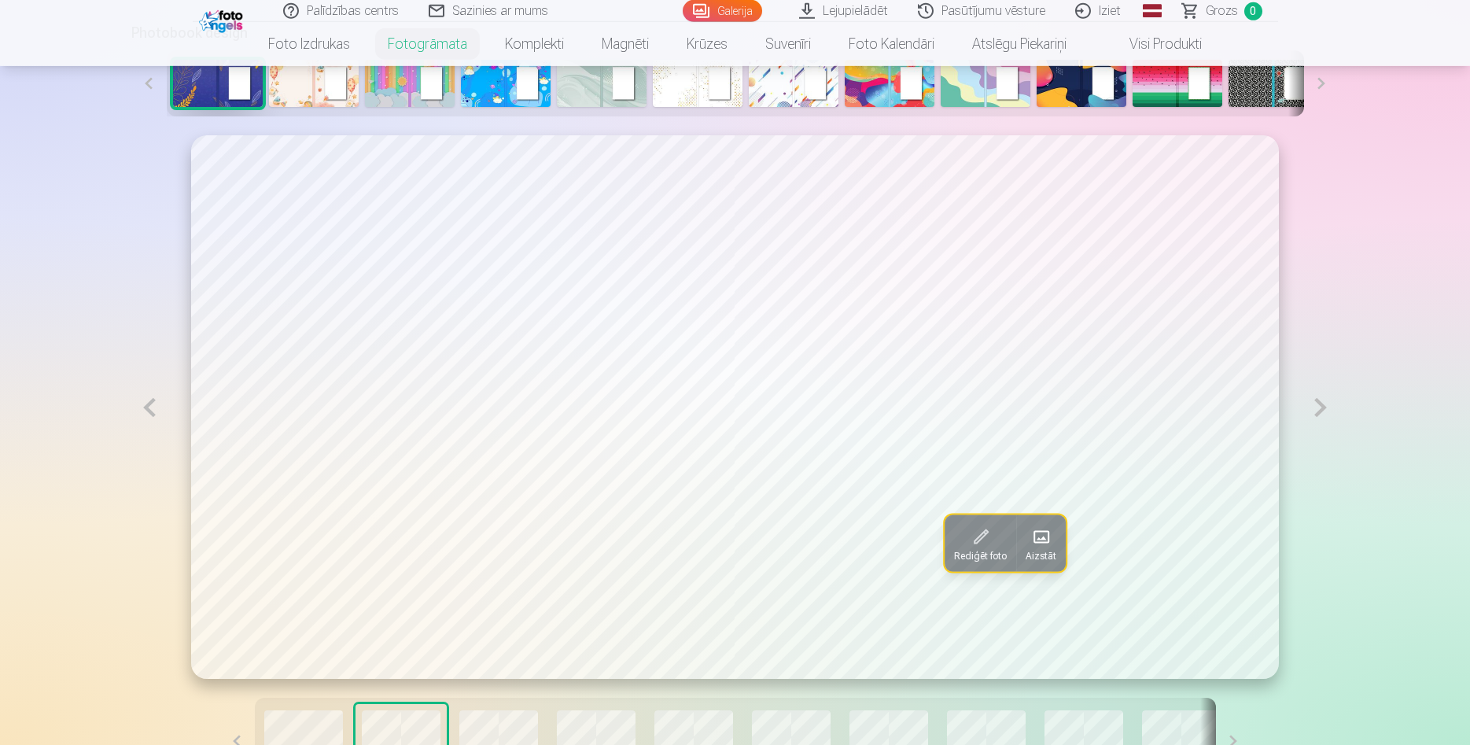
click at [146, 402] on button at bounding box center [149, 406] width 36 height 543
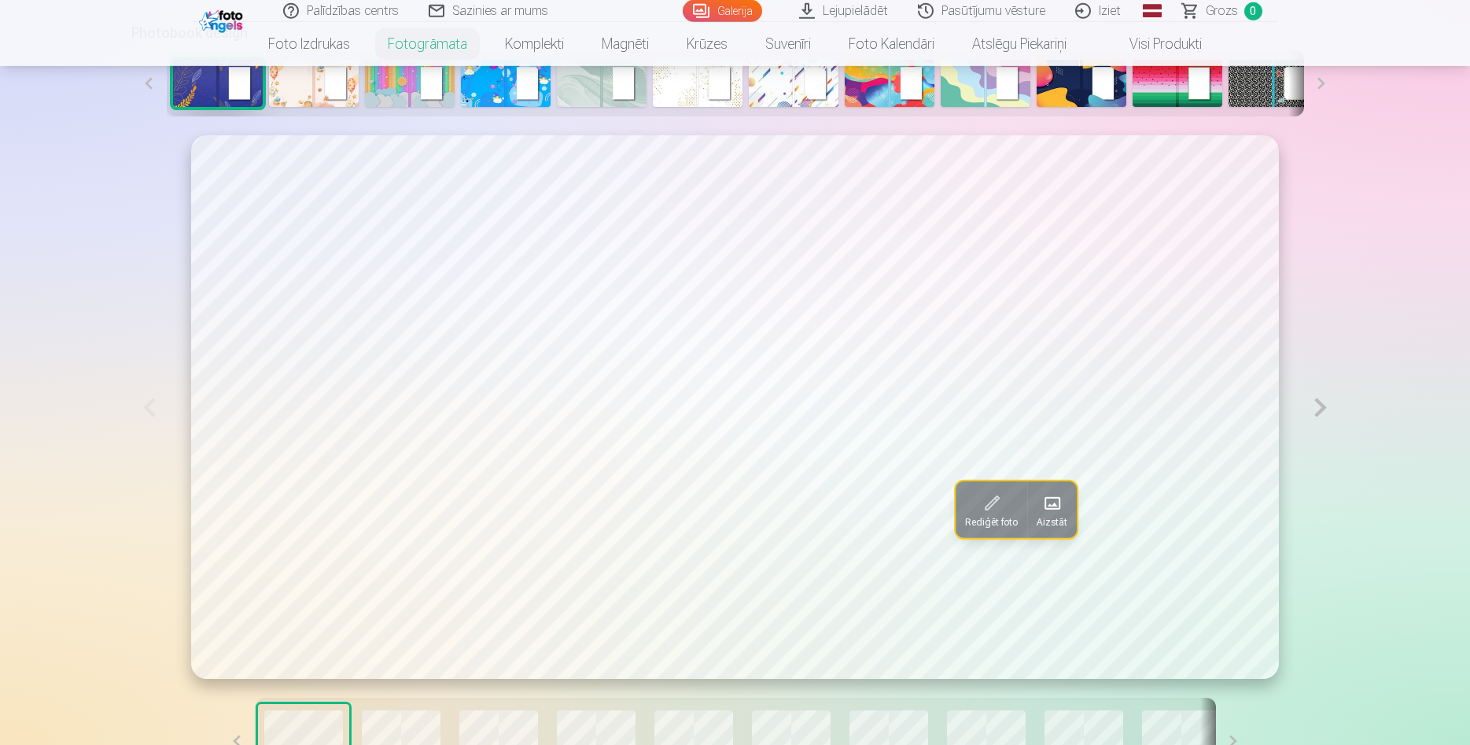
click at [1326, 415] on button at bounding box center [1320, 406] width 36 height 543
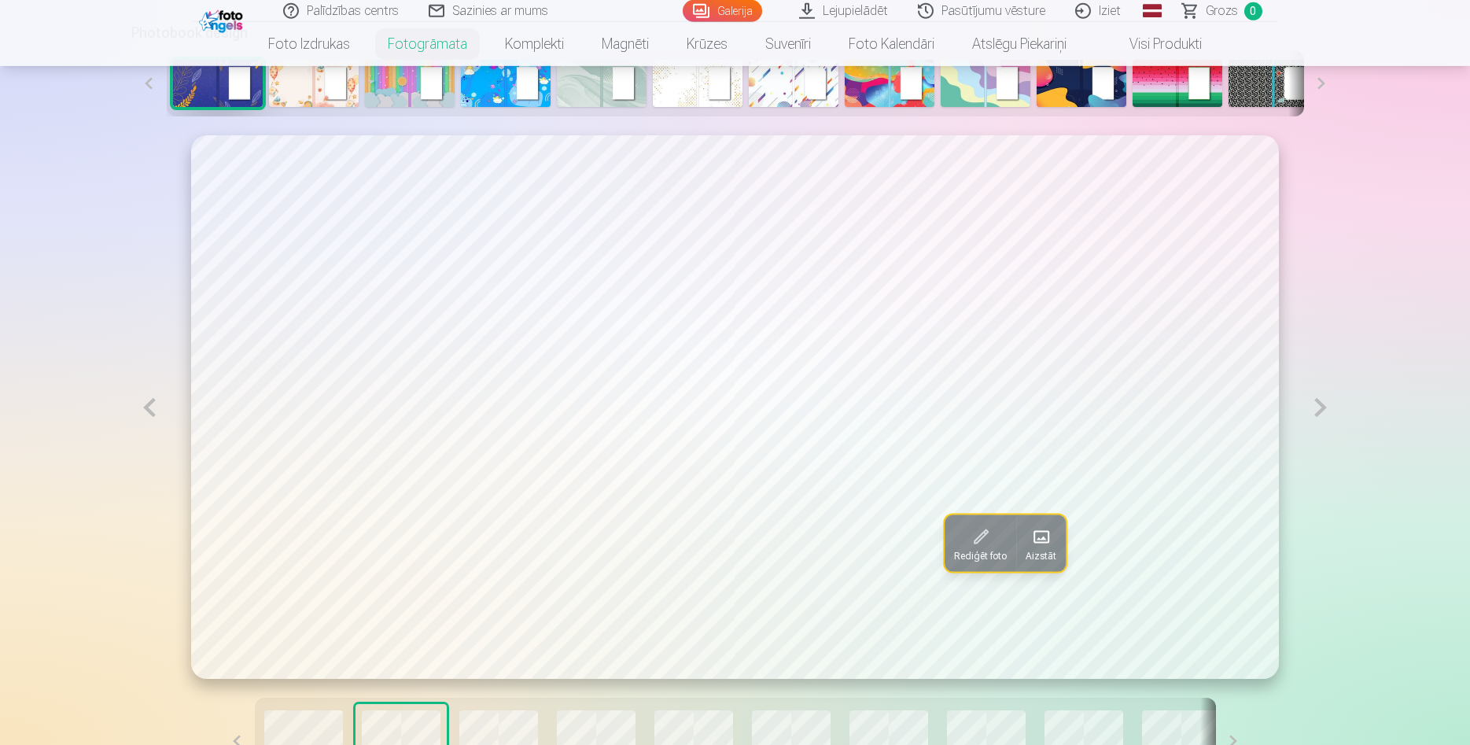
click at [1326, 415] on button at bounding box center [1320, 406] width 36 height 543
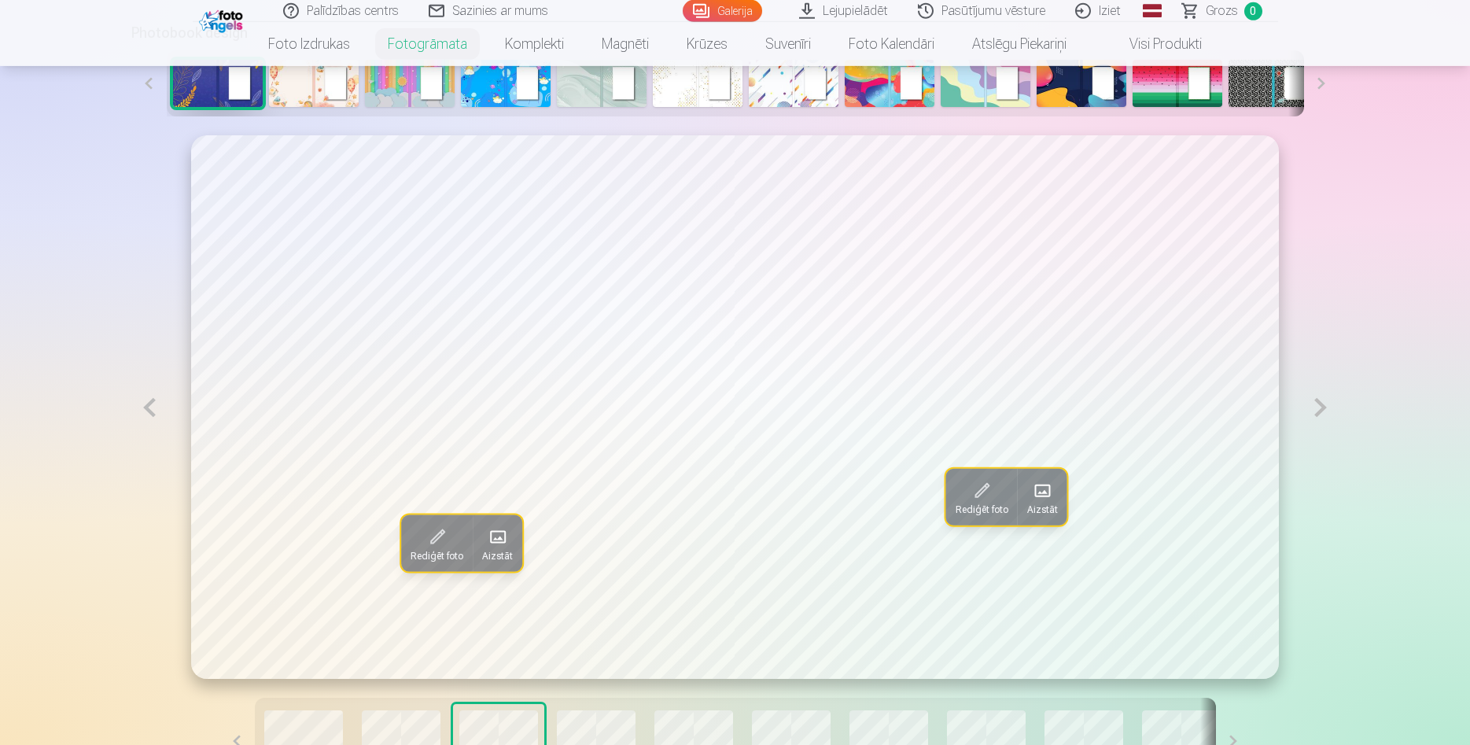
click at [1326, 415] on button at bounding box center [1320, 406] width 36 height 543
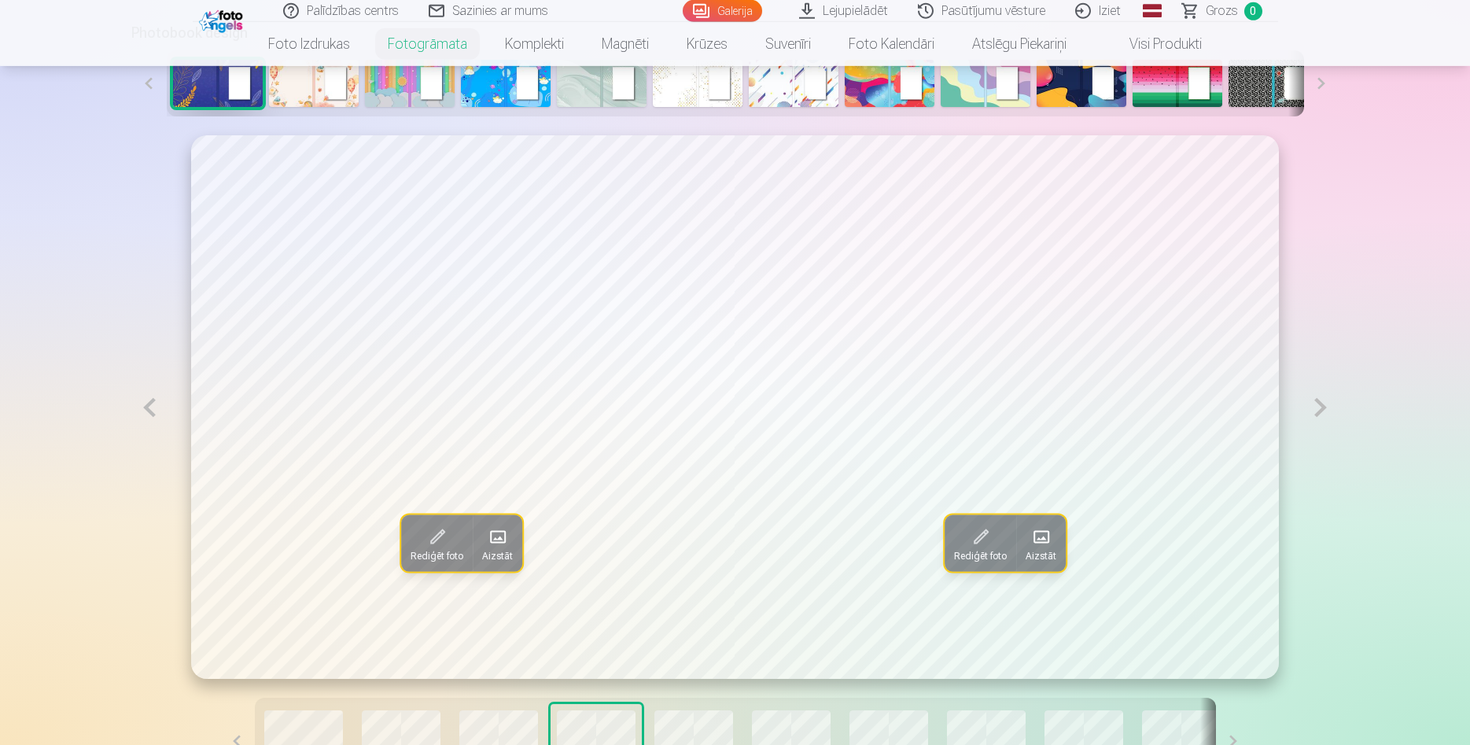
click at [1326, 415] on button at bounding box center [1320, 406] width 36 height 543
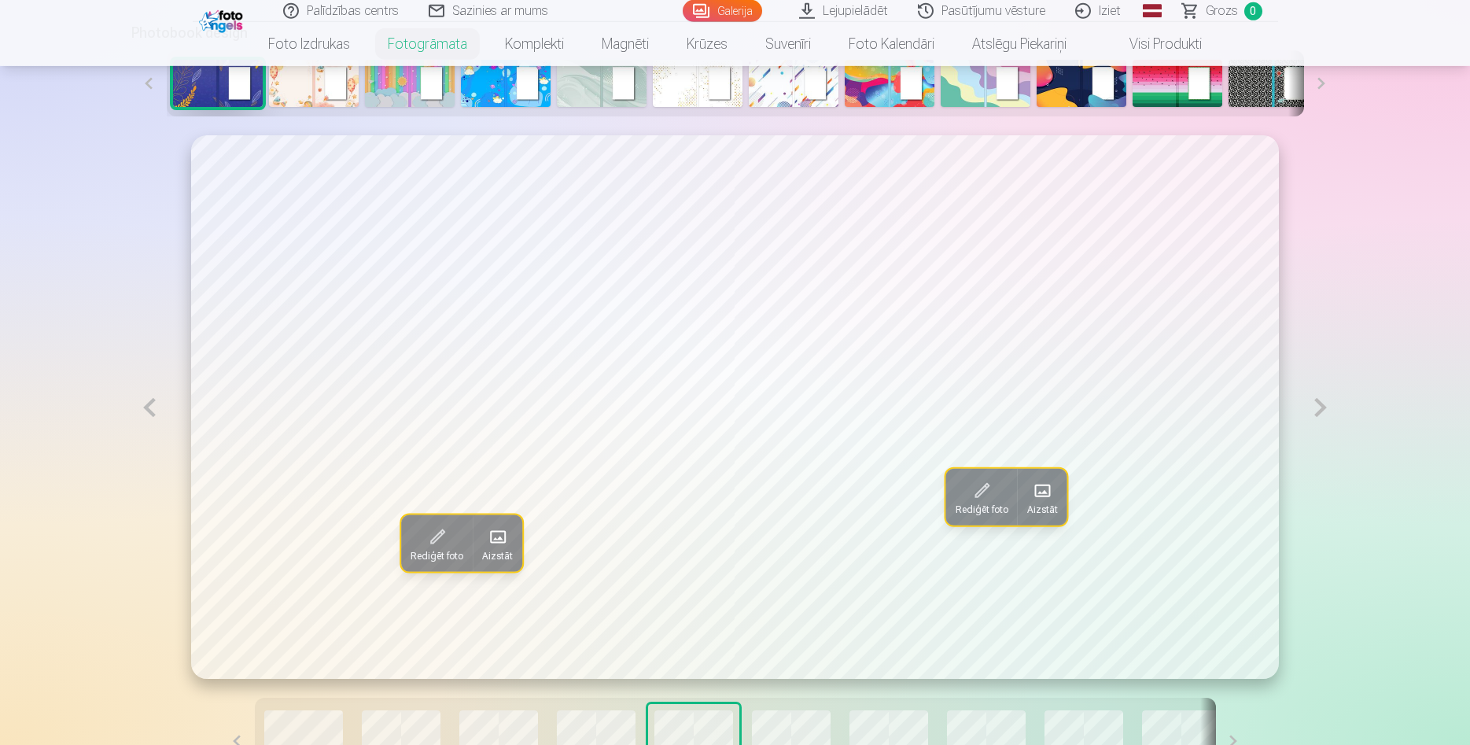
click at [1326, 415] on button at bounding box center [1320, 406] width 36 height 543
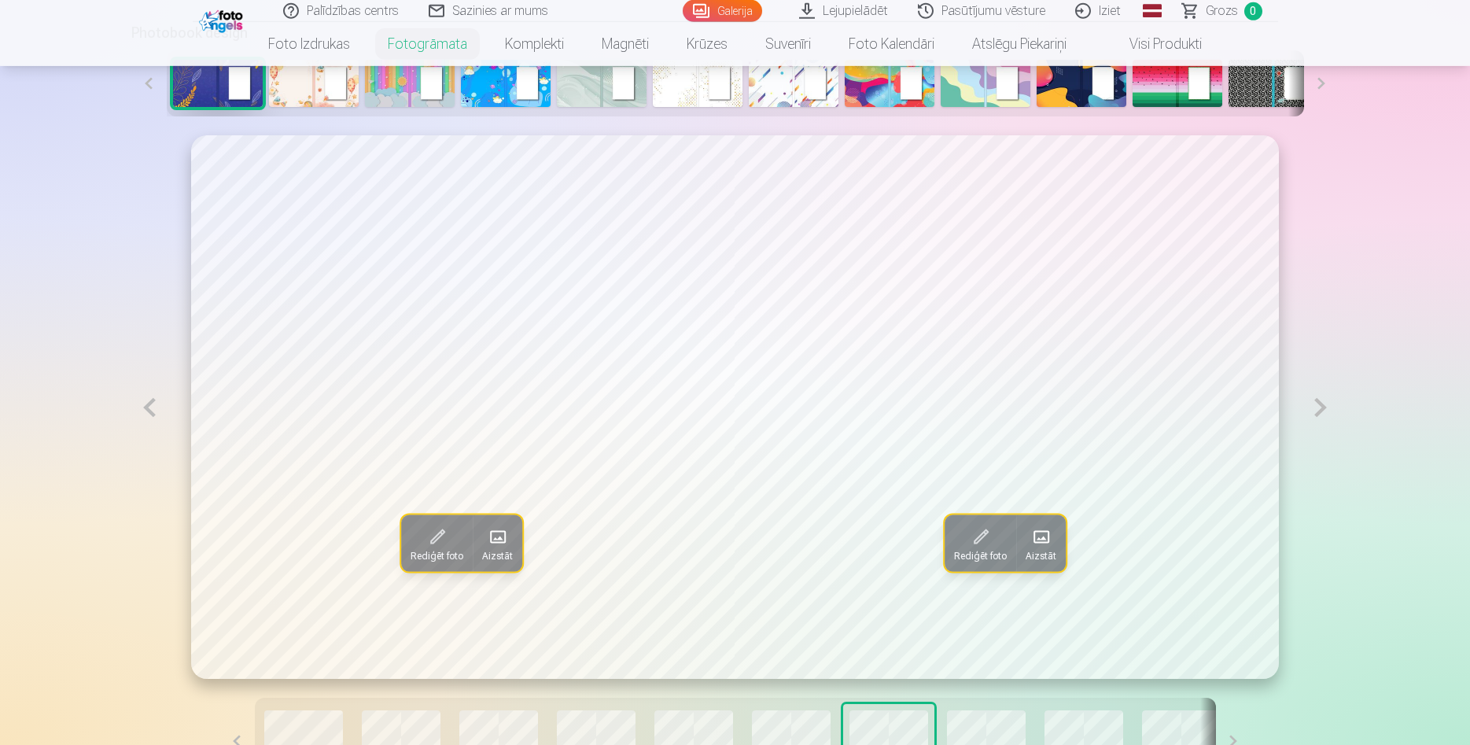
click at [1326, 415] on button at bounding box center [1320, 406] width 36 height 543
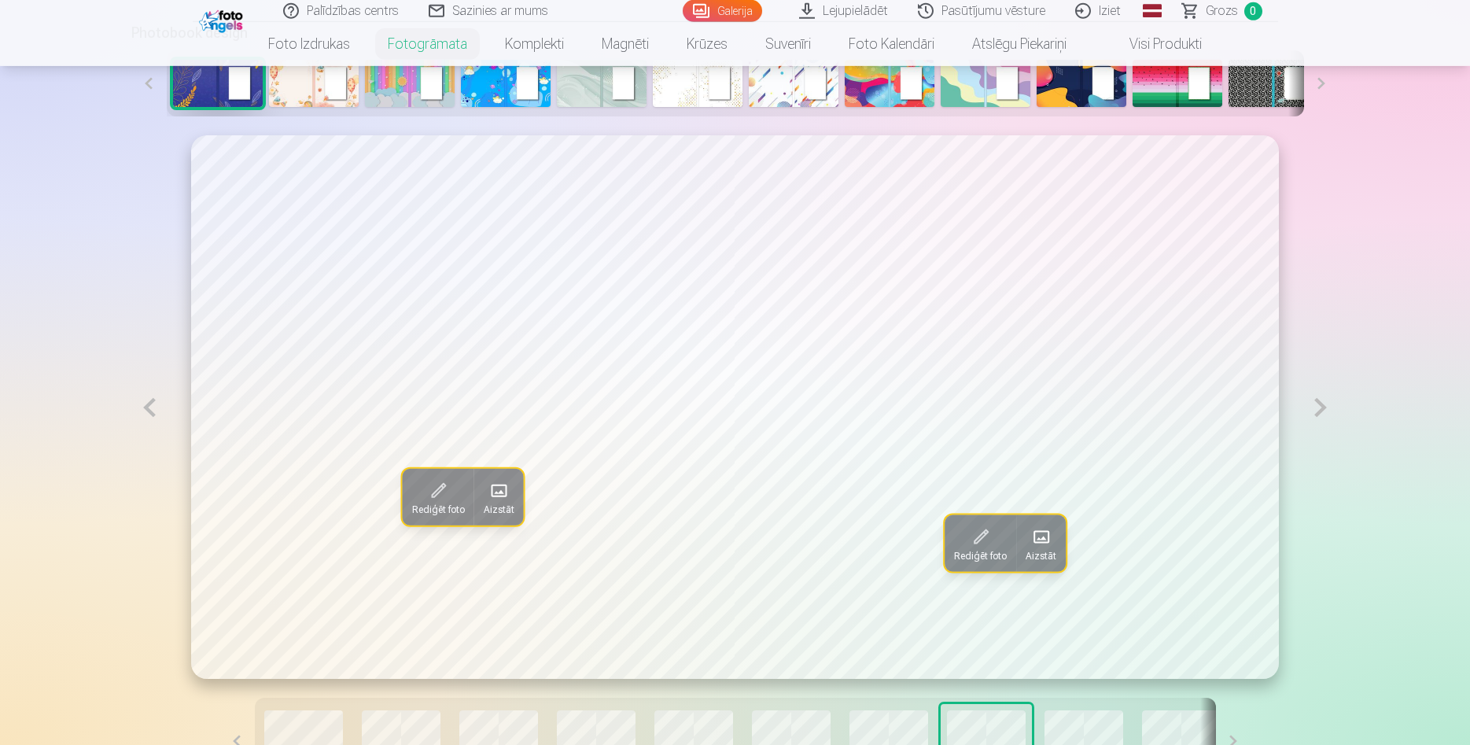
click at [1326, 415] on button at bounding box center [1320, 406] width 36 height 543
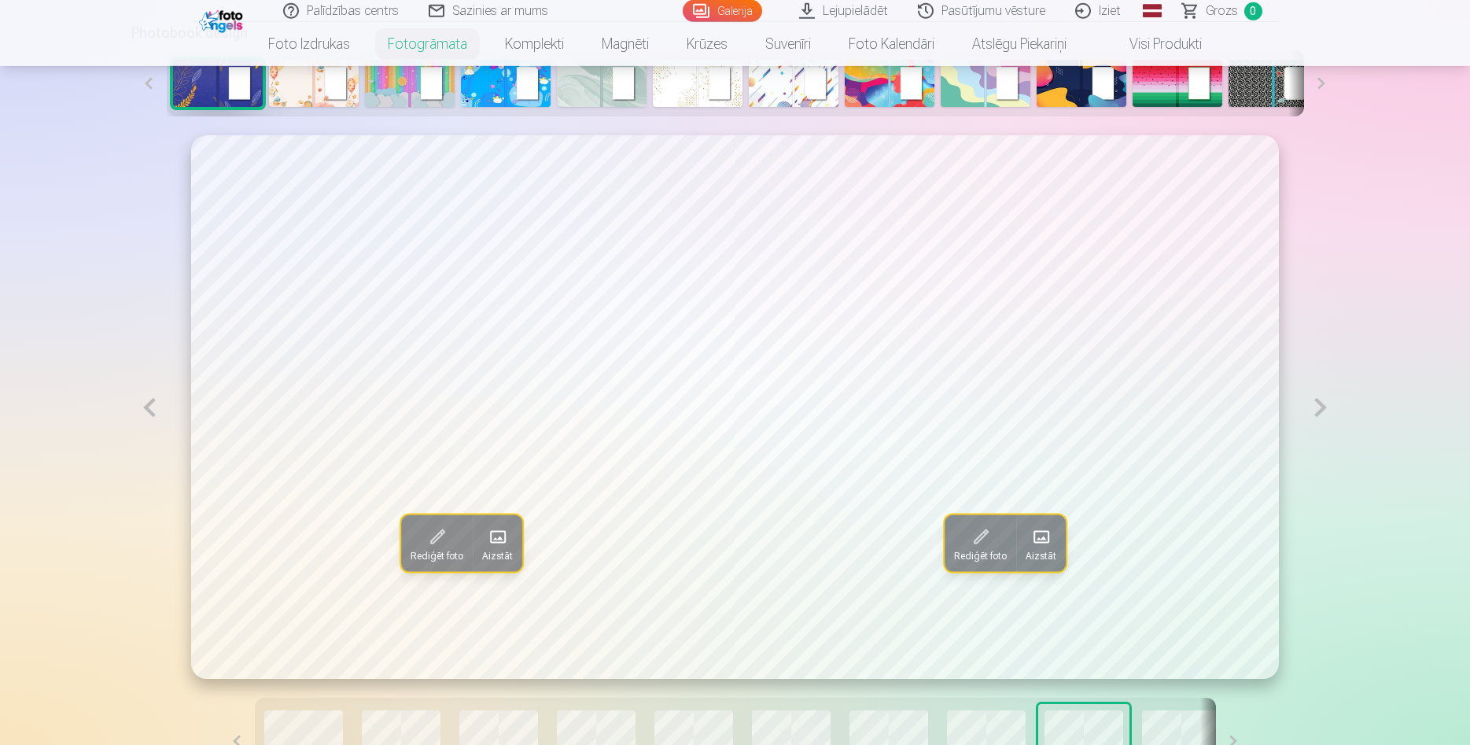
click at [1326, 415] on button at bounding box center [1320, 406] width 36 height 543
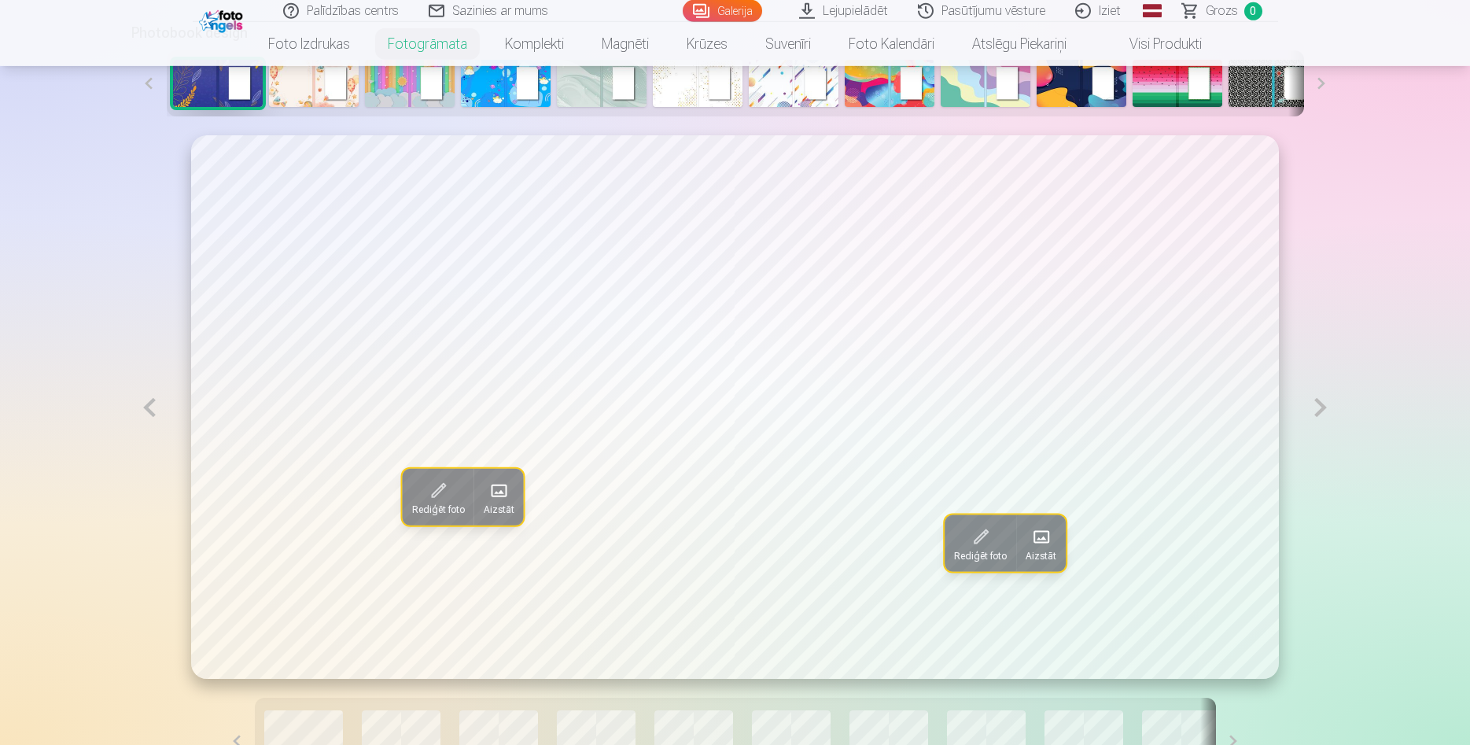
click at [1326, 415] on button at bounding box center [1320, 406] width 36 height 543
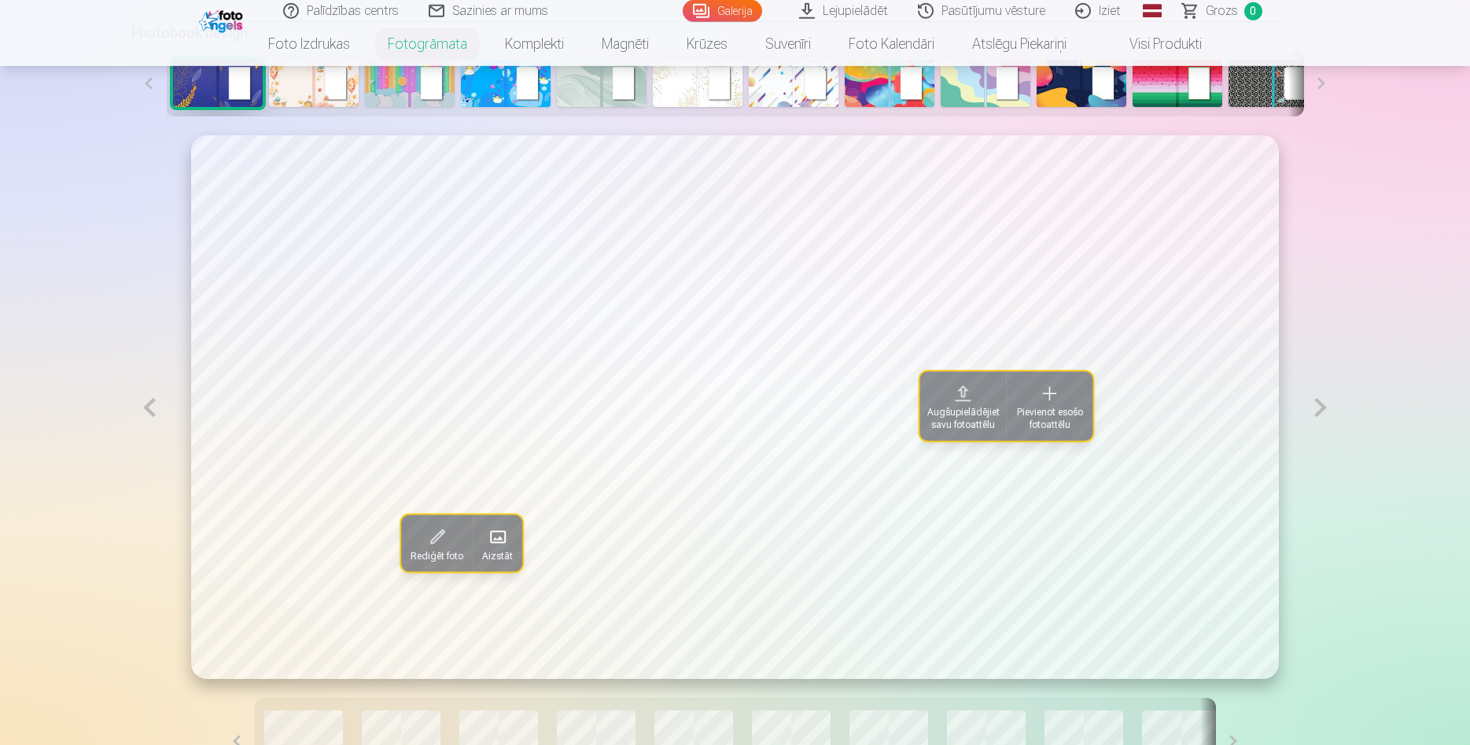
click at [1326, 415] on button at bounding box center [1320, 406] width 36 height 543
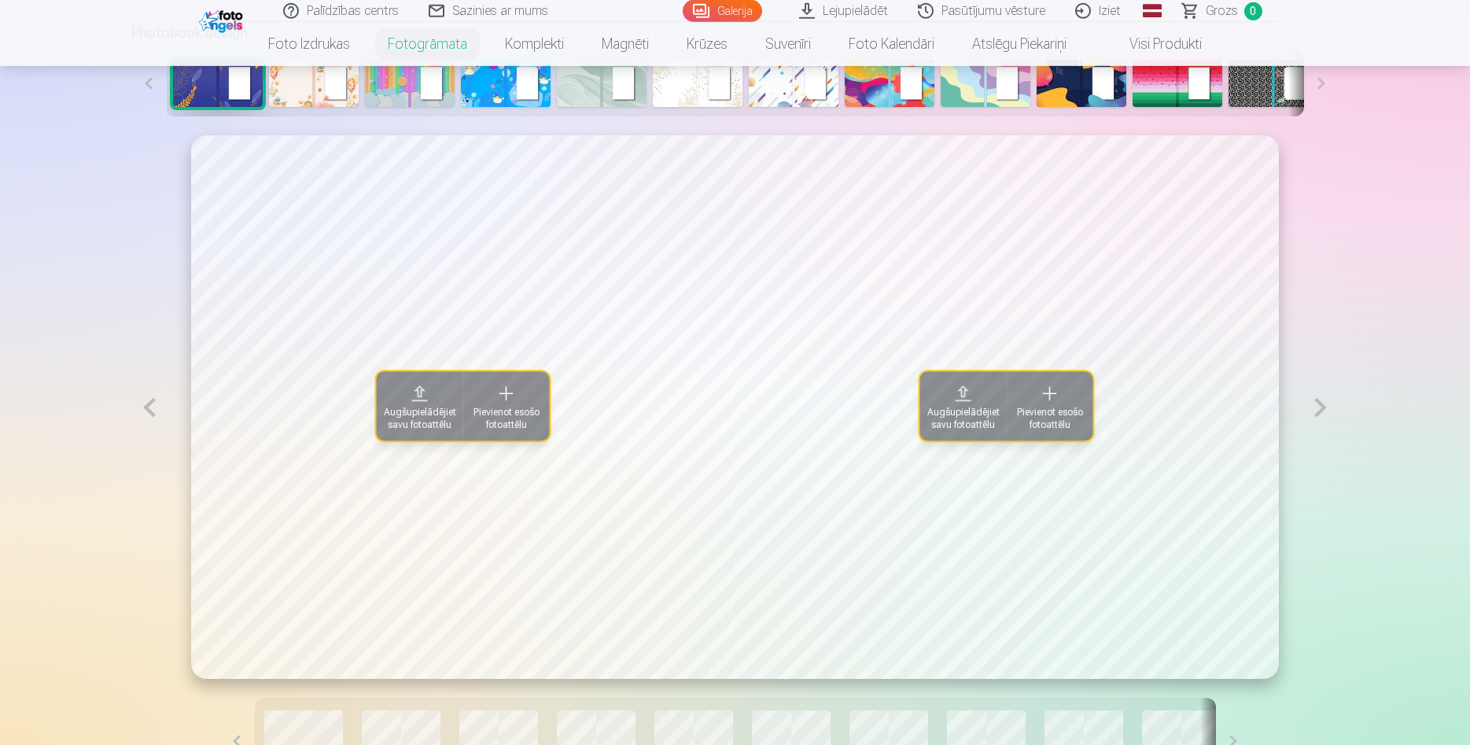
click at [1326, 415] on button at bounding box center [1320, 406] width 36 height 543
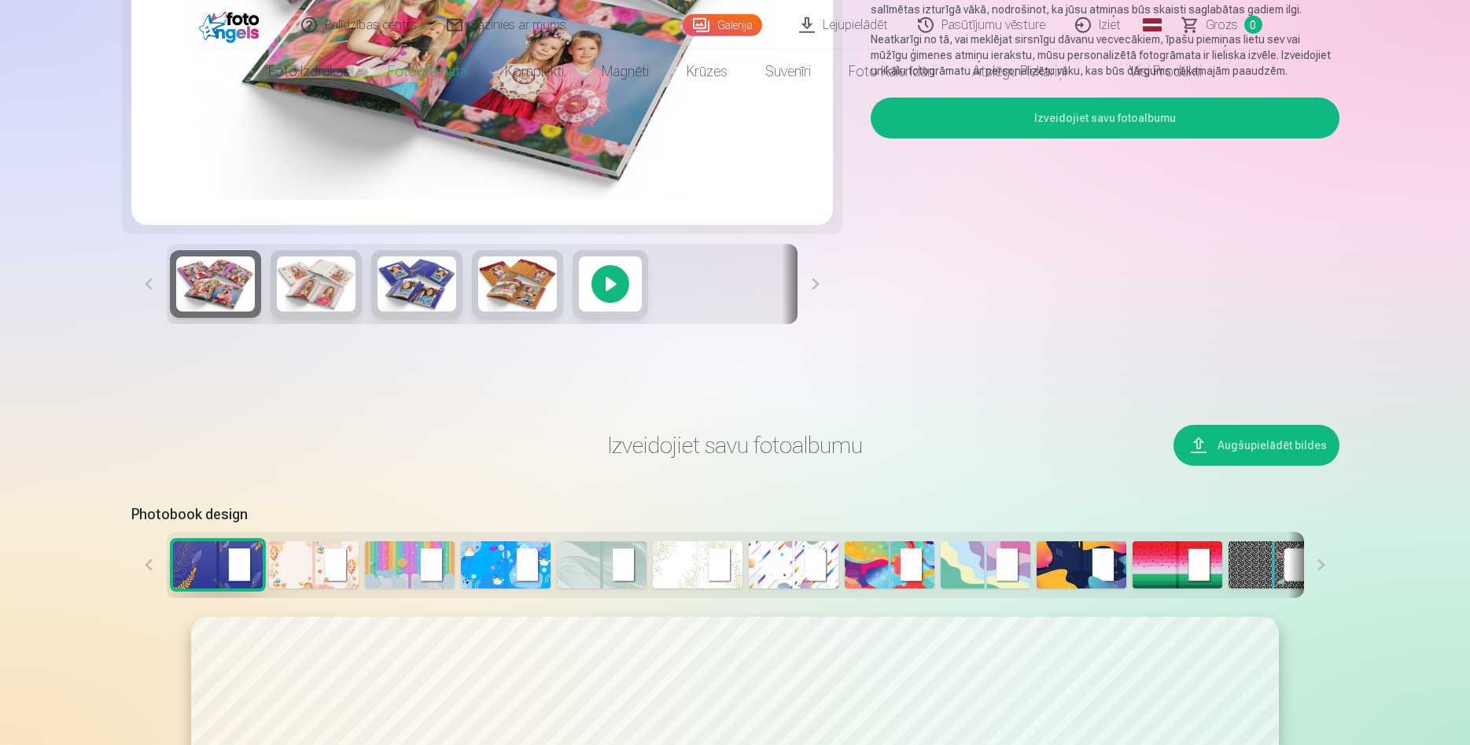
scroll to position [0, 0]
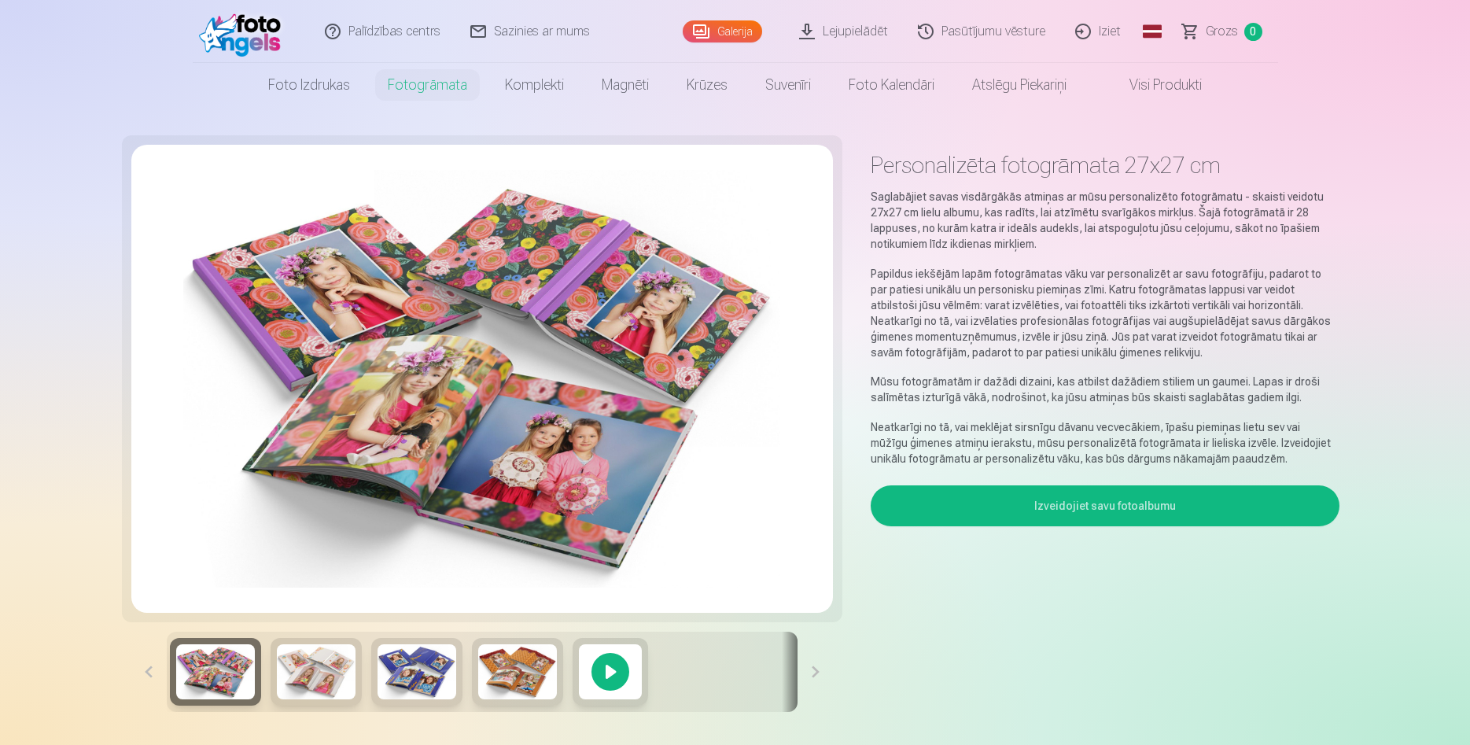
click at [240, 39] on img at bounding box center [244, 31] width 90 height 50
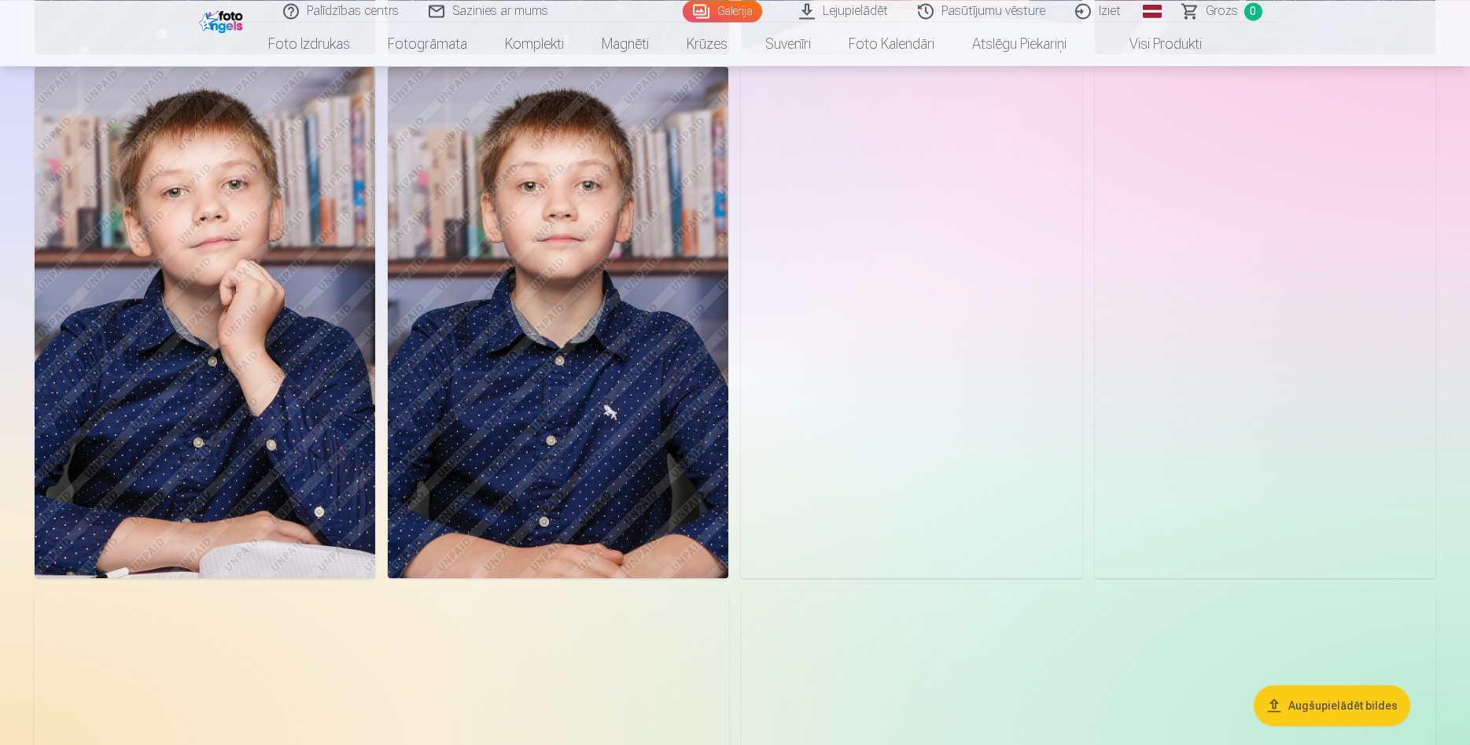
scroll to position [4011, 0]
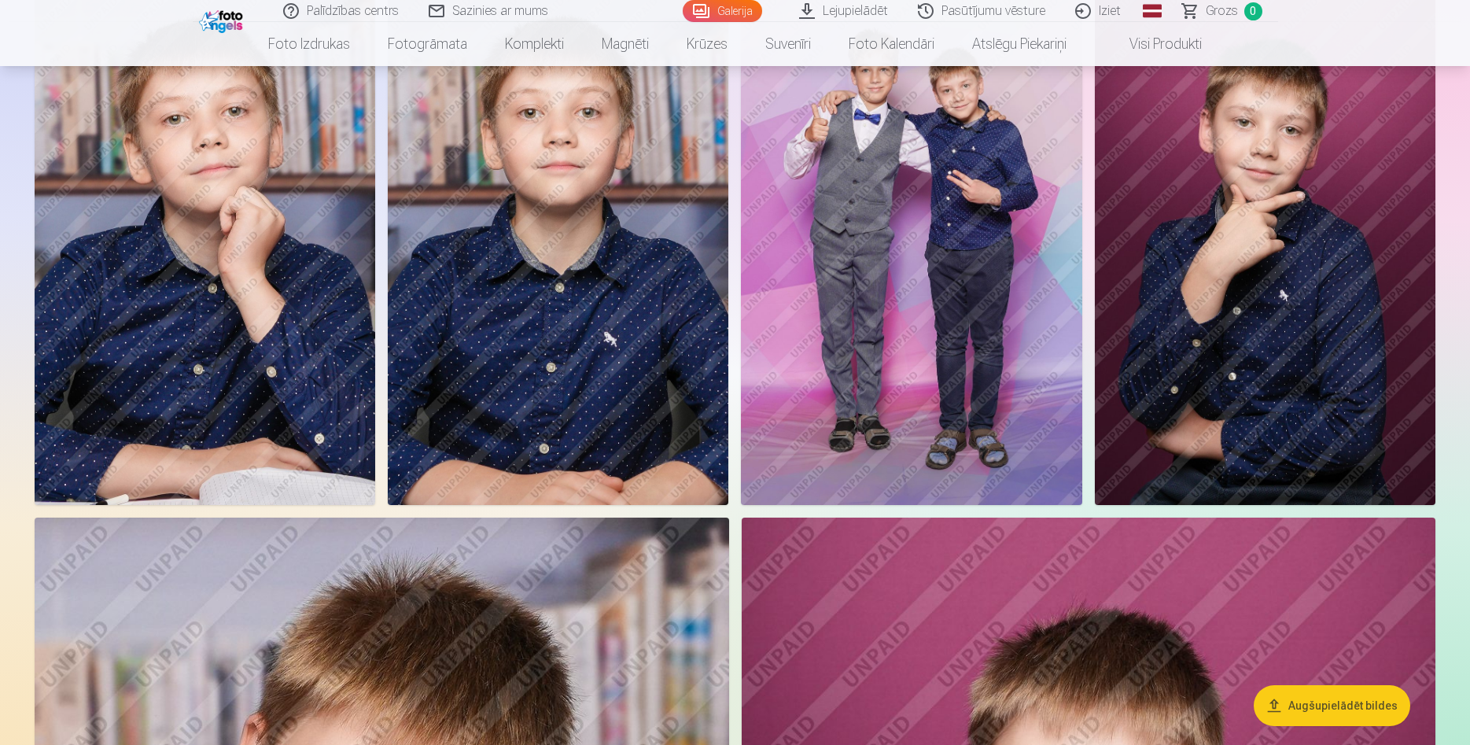
click at [949, 403] on img at bounding box center [911, 249] width 341 height 511
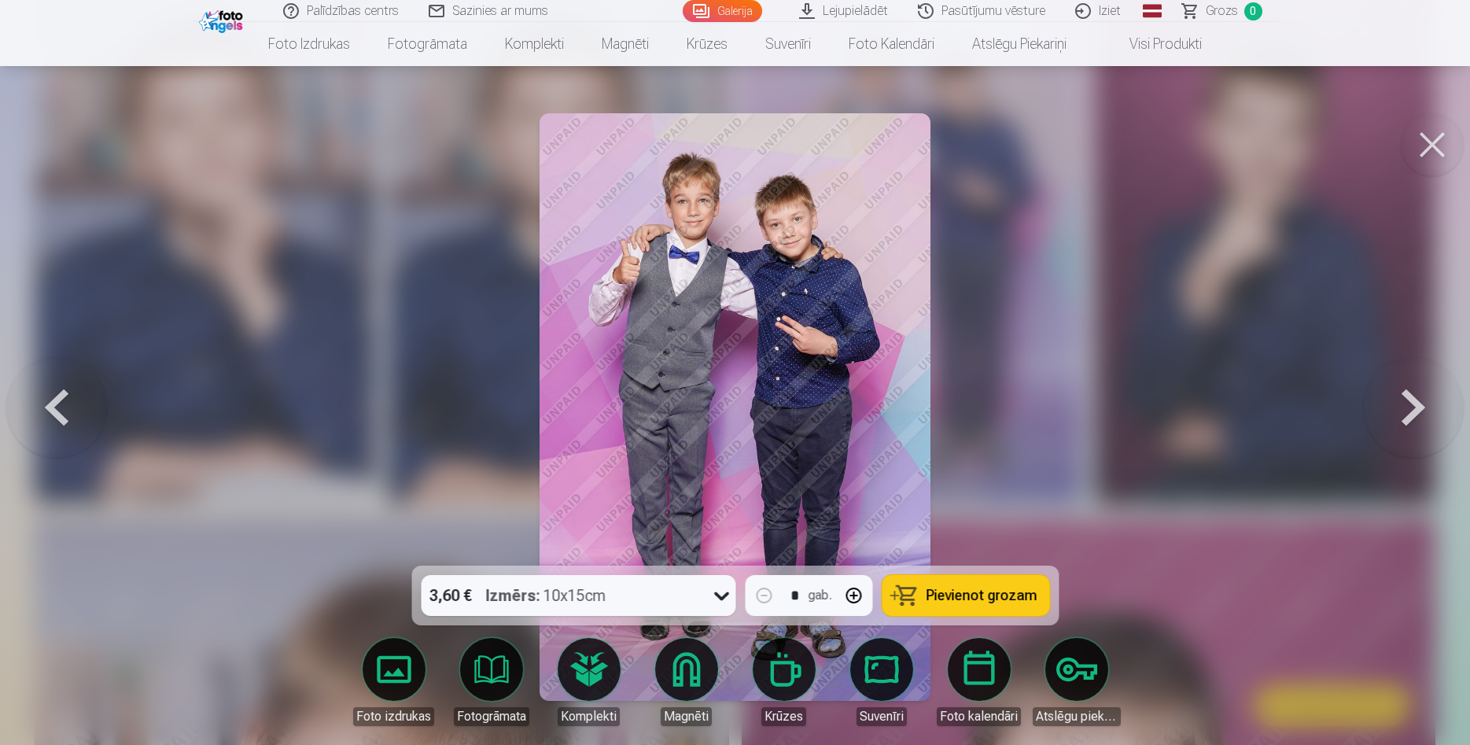
click at [1438, 138] on button at bounding box center [1432, 144] width 63 height 63
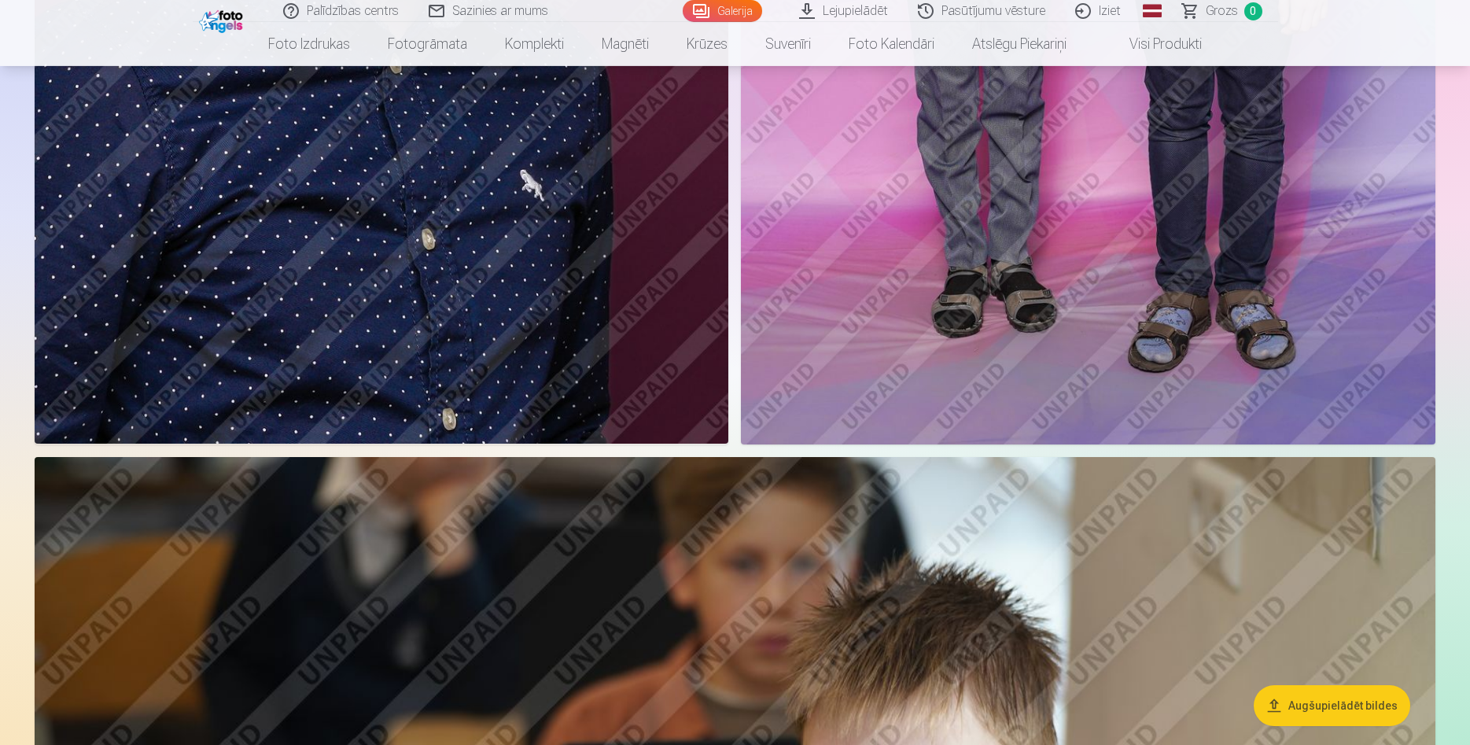
scroll to position [1364, 0]
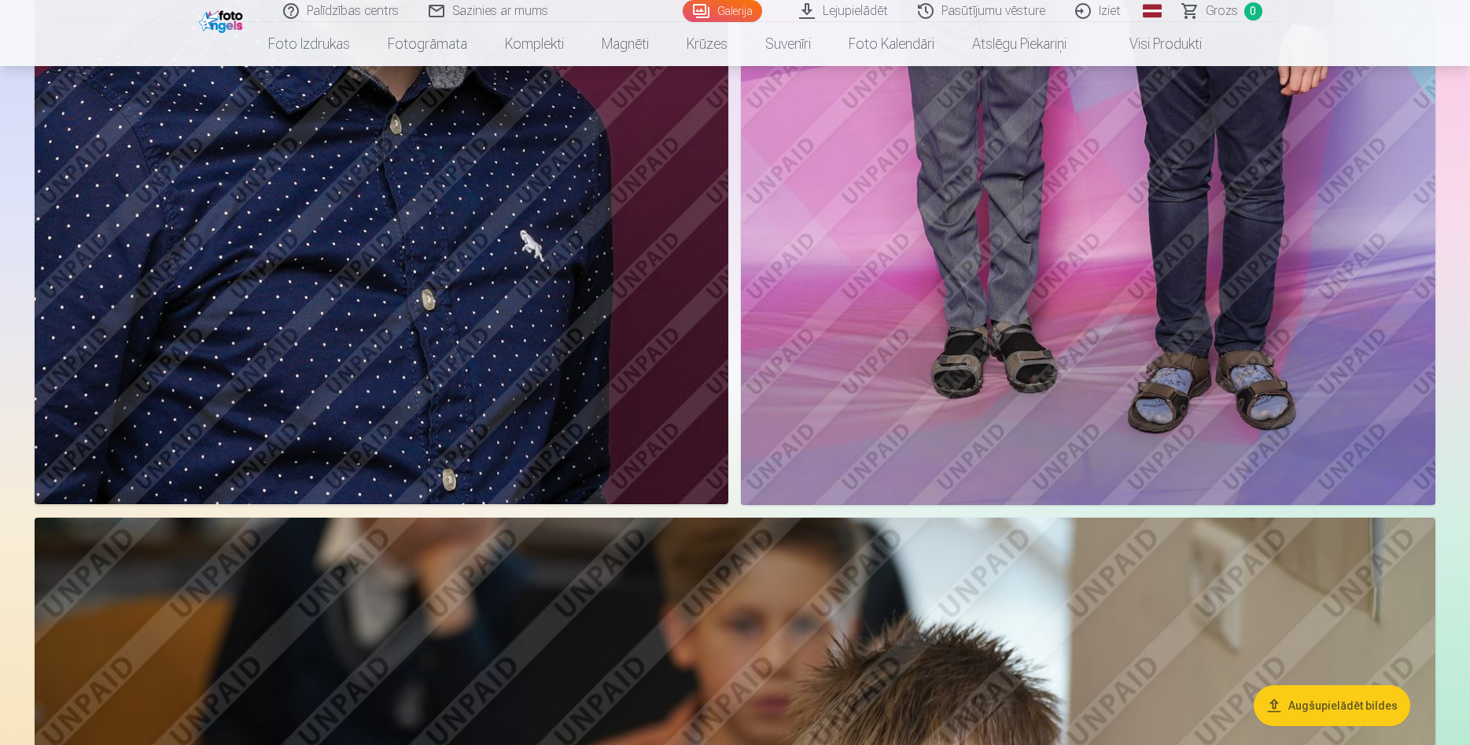
click at [1192, 45] on link "Visi produkti" at bounding box center [1152, 44] width 135 height 44
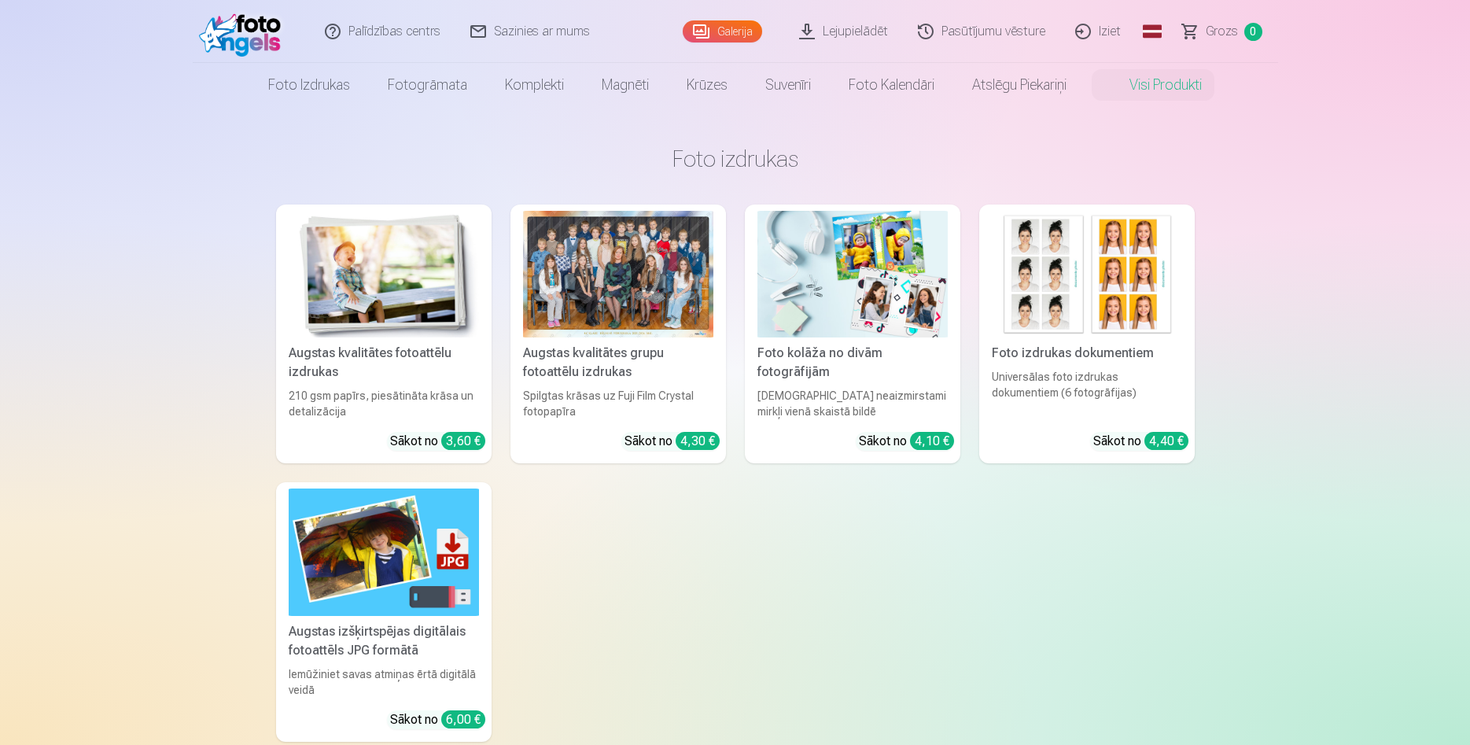
click at [1074, 315] on img at bounding box center [1087, 274] width 190 height 127
click at [381, 525] on img at bounding box center [384, 551] width 190 height 127
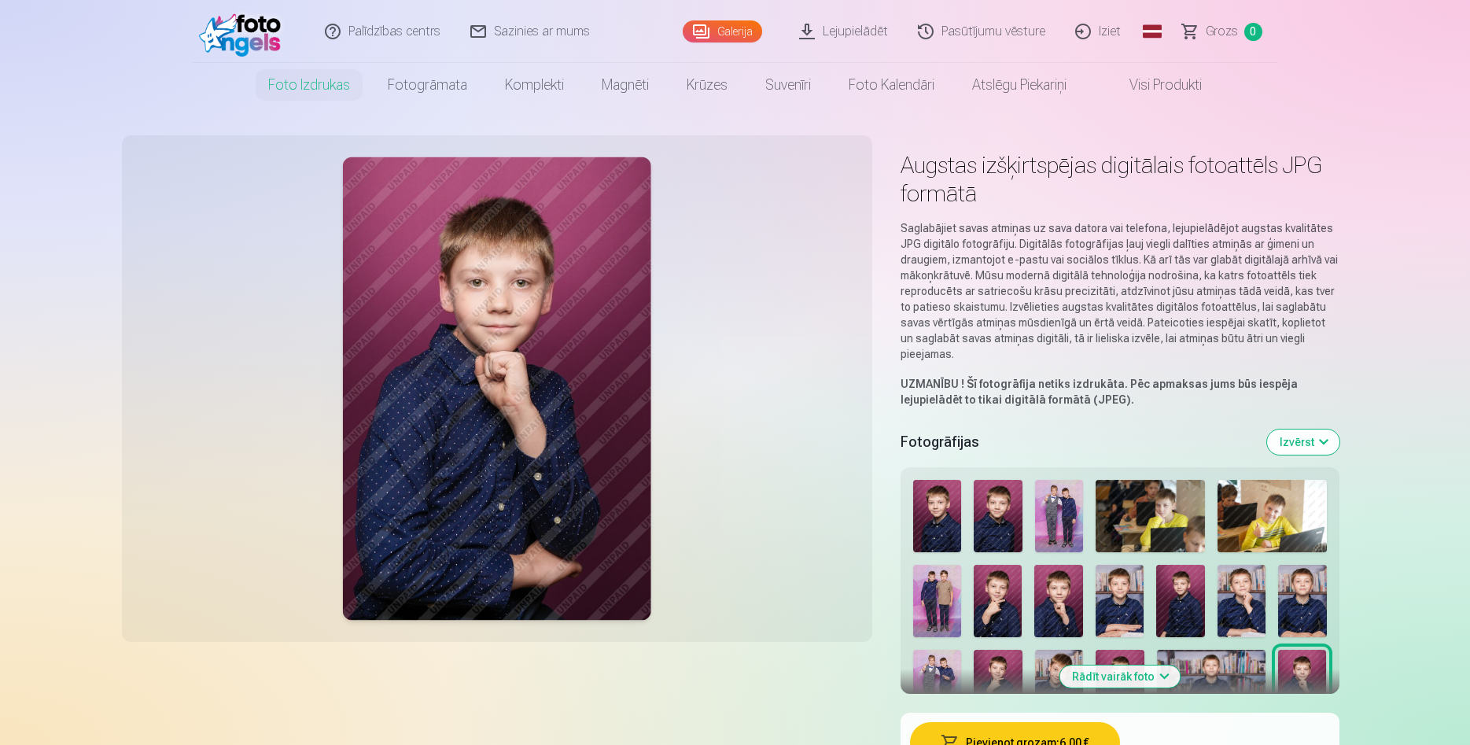
click at [956, 519] on img at bounding box center [937, 516] width 49 height 72
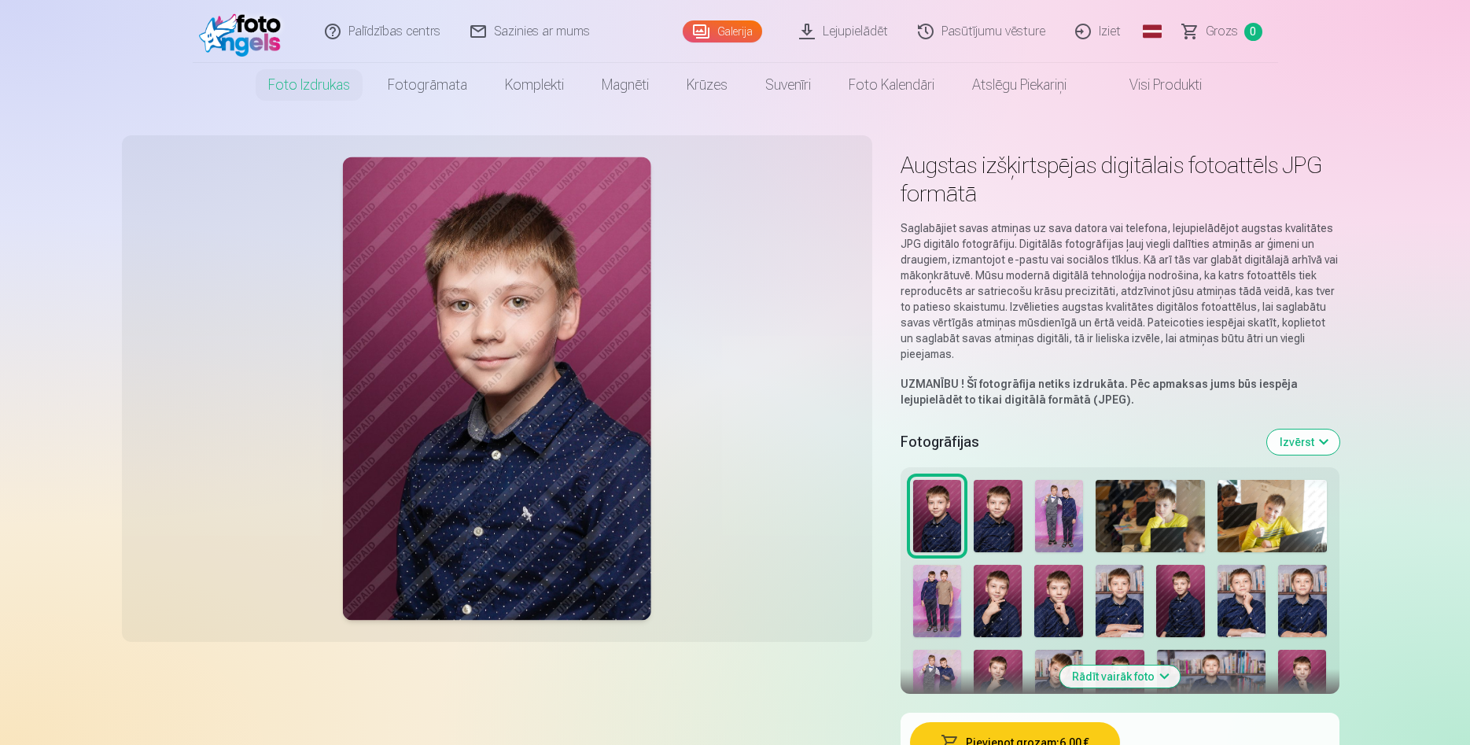
click at [1002, 525] on img at bounding box center [998, 516] width 49 height 72
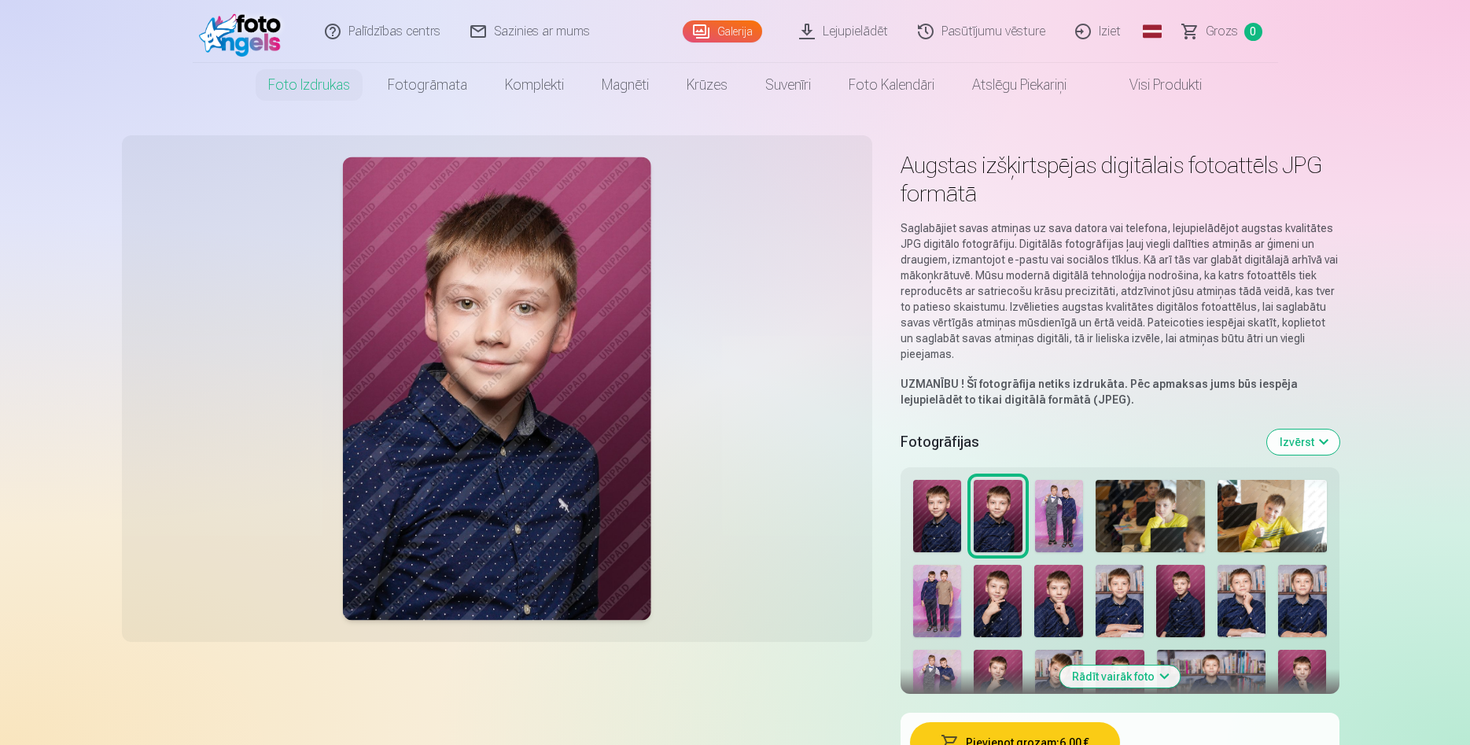
click at [1071, 623] on img at bounding box center [1058, 601] width 48 height 72
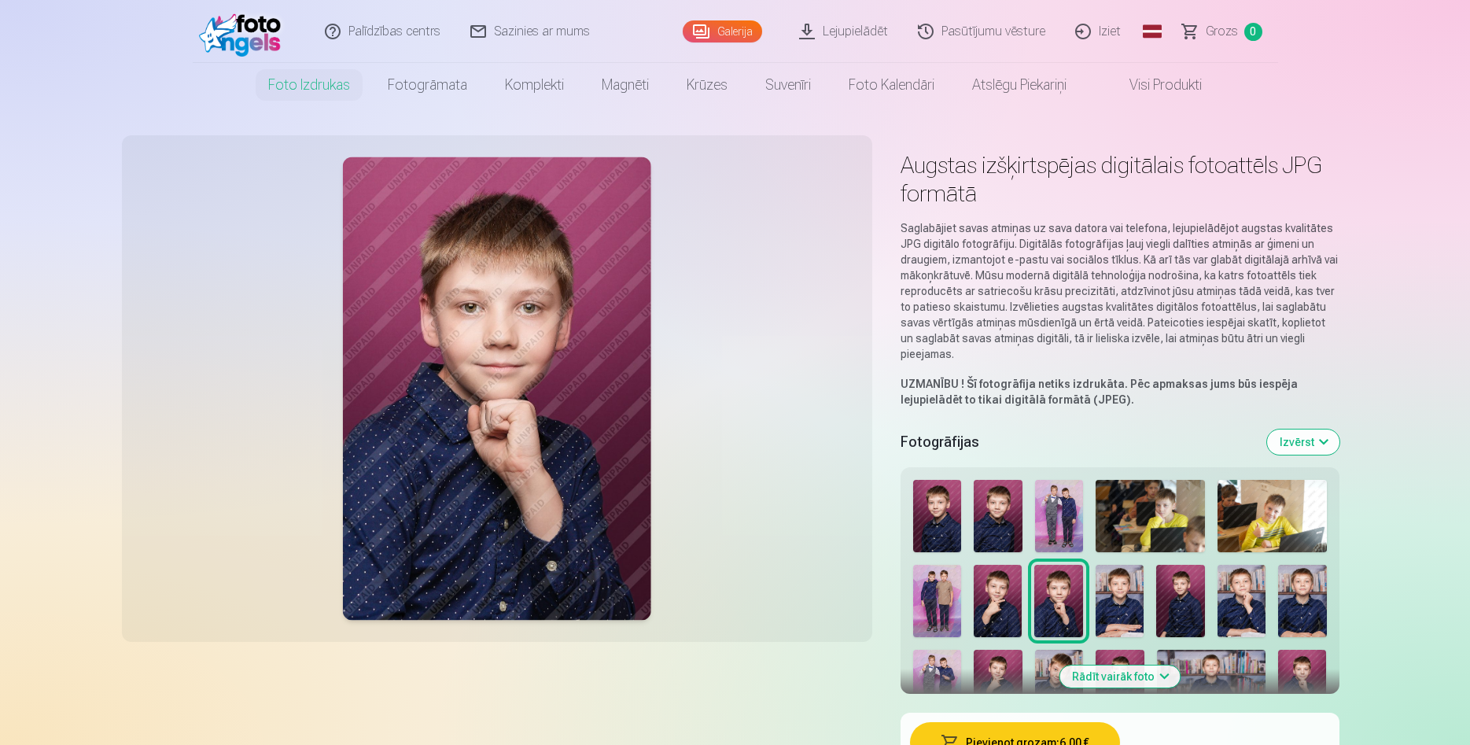
click at [1002, 626] on img at bounding box center [998, 601] width 48 height 72
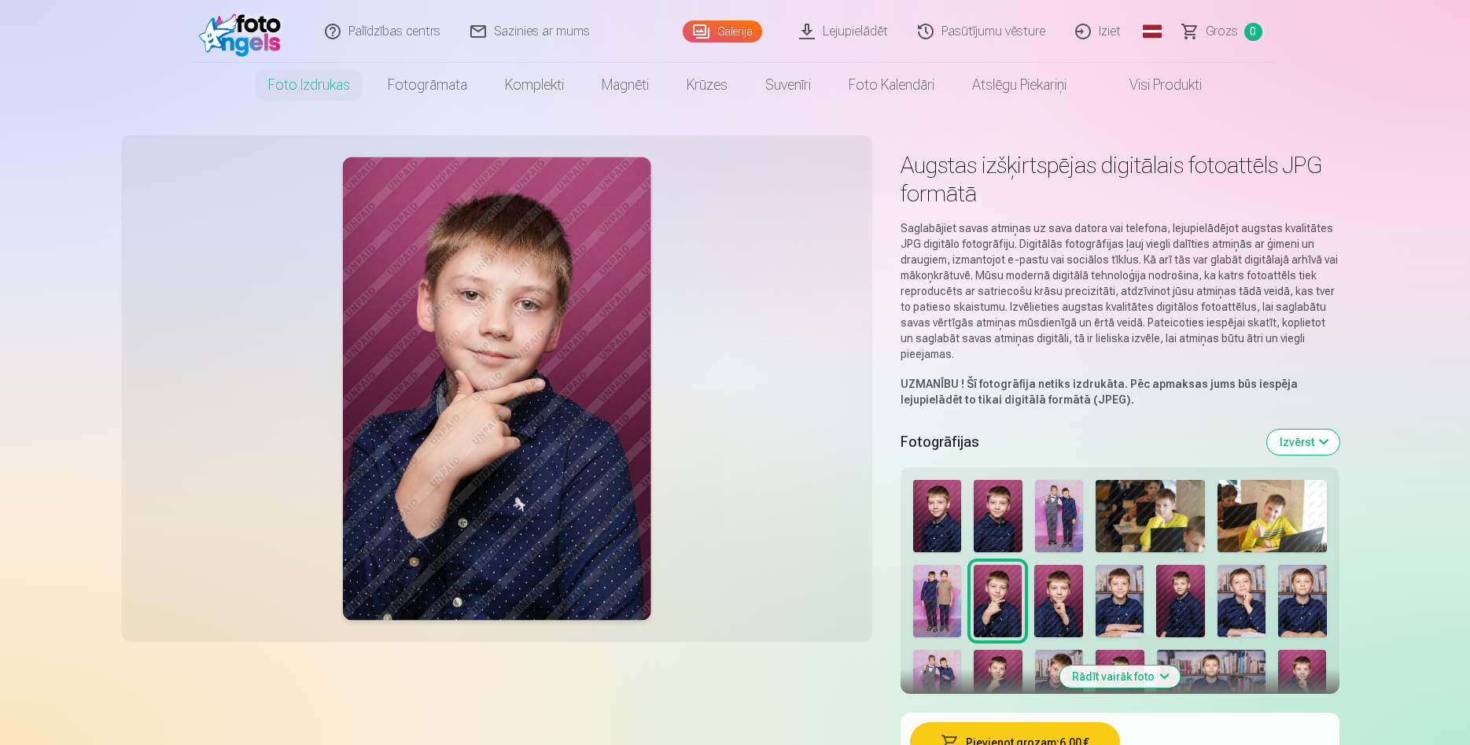
click at [1129, 610] on img at bounding box center [1119, 601] width 48 height 72
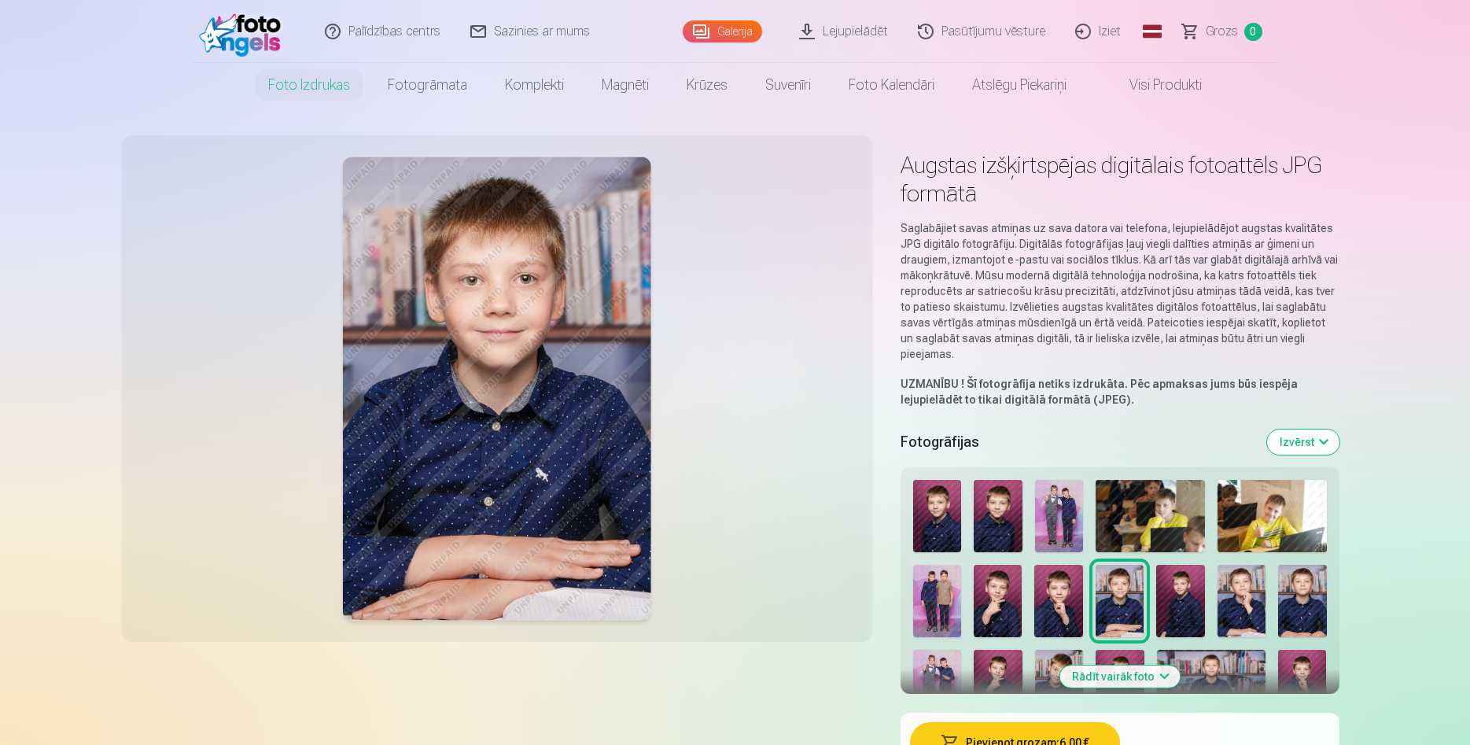
click at [1193, 616] on img at bounding box center [1180, 601] width 48 height 72
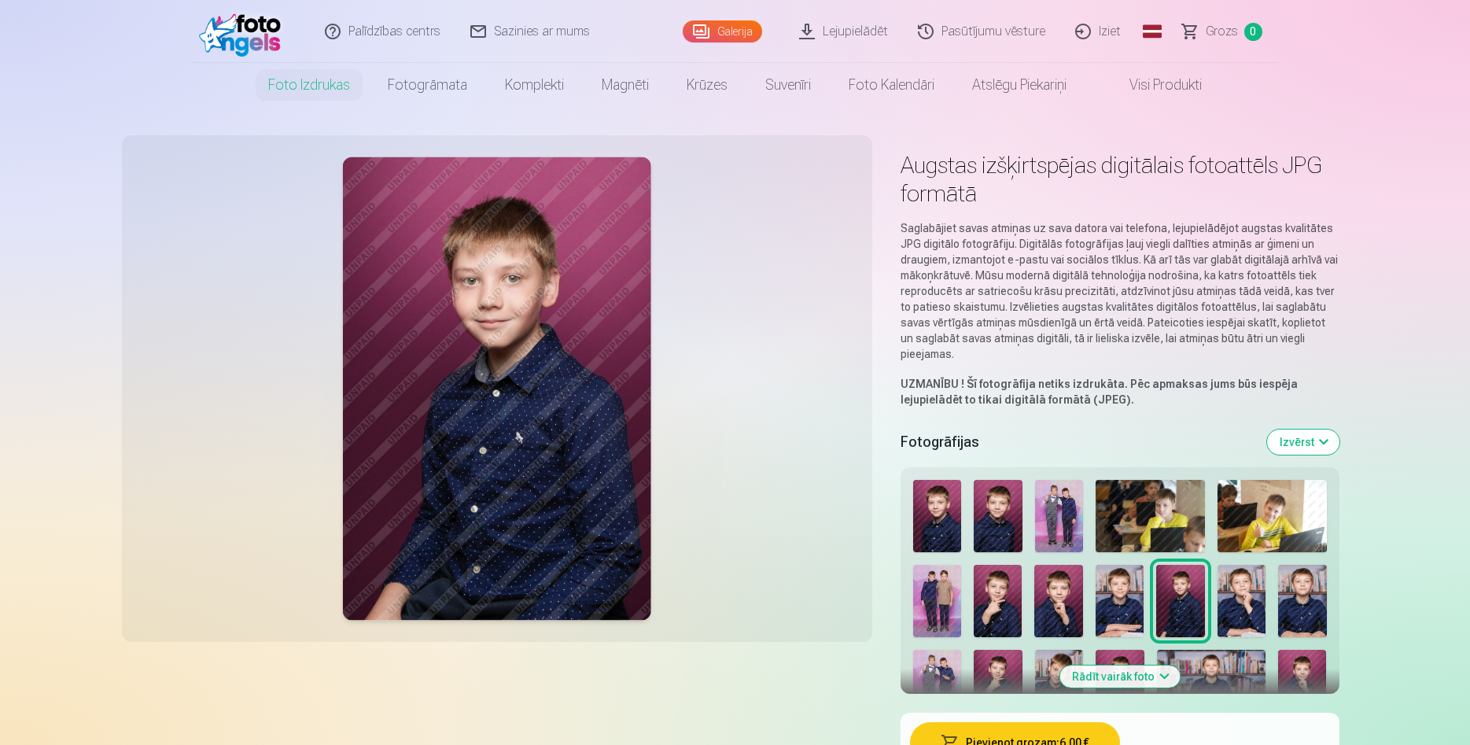
click at [1248, 592] on img at bounding box center [1241, 601] width 48 height 72
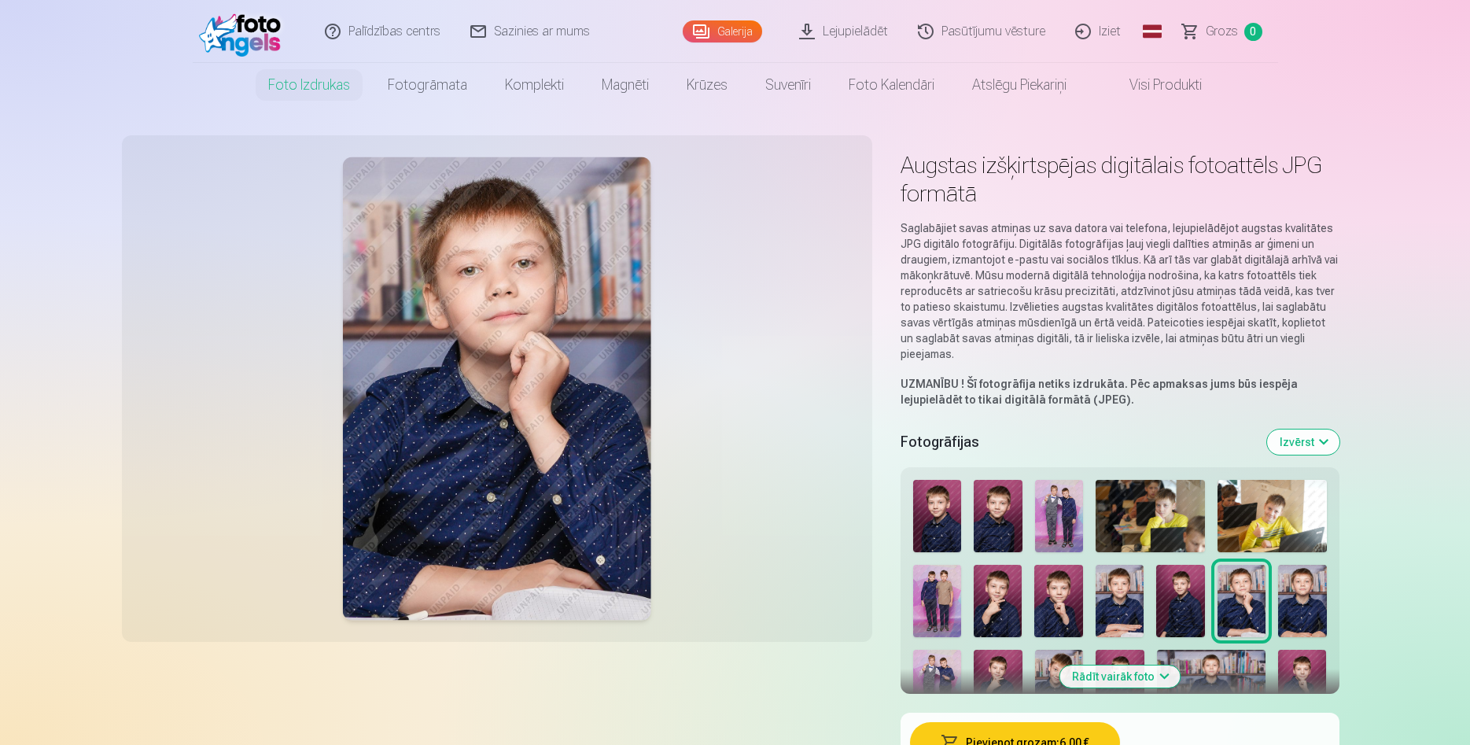
click at [1290, 607] on img at bounding box center [1302, 601] width 48 height 72
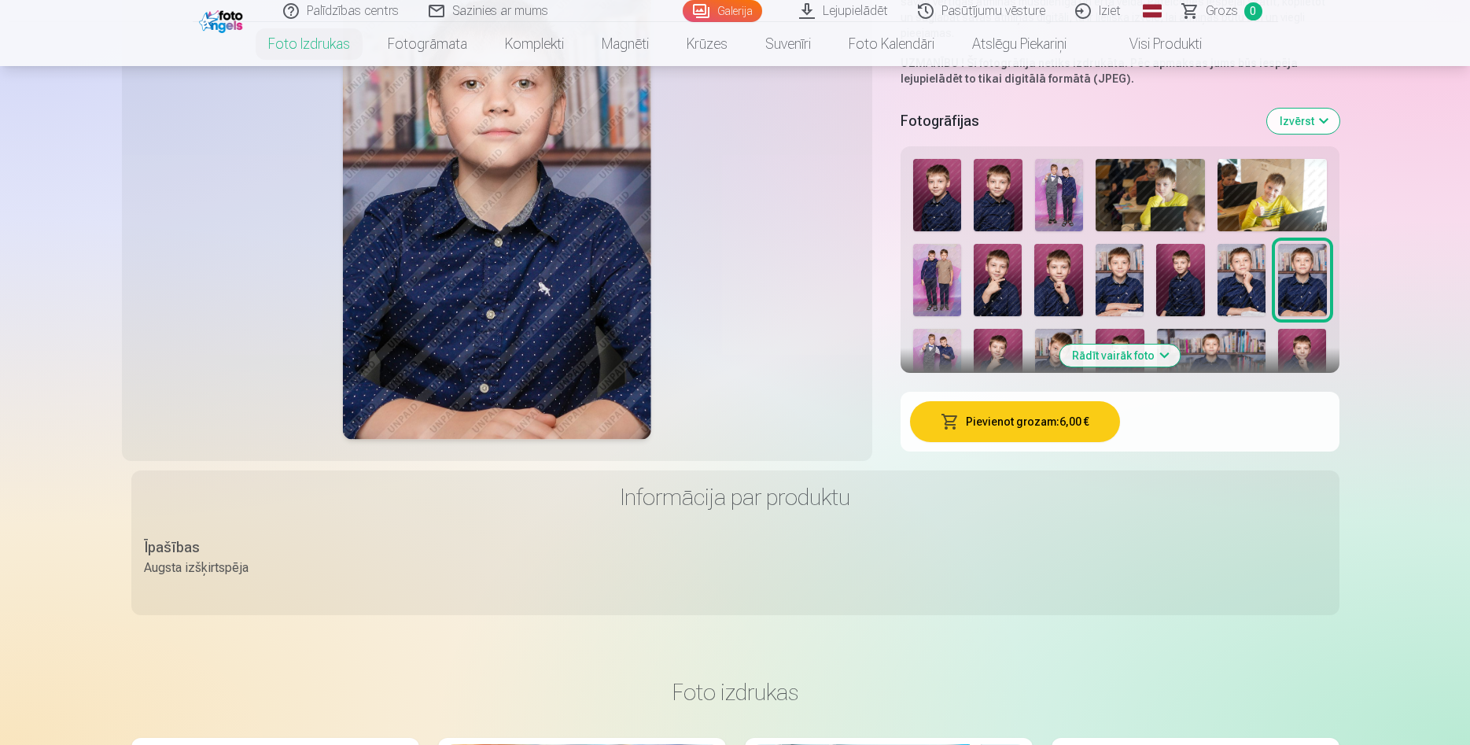
scroll to position [160, 0]
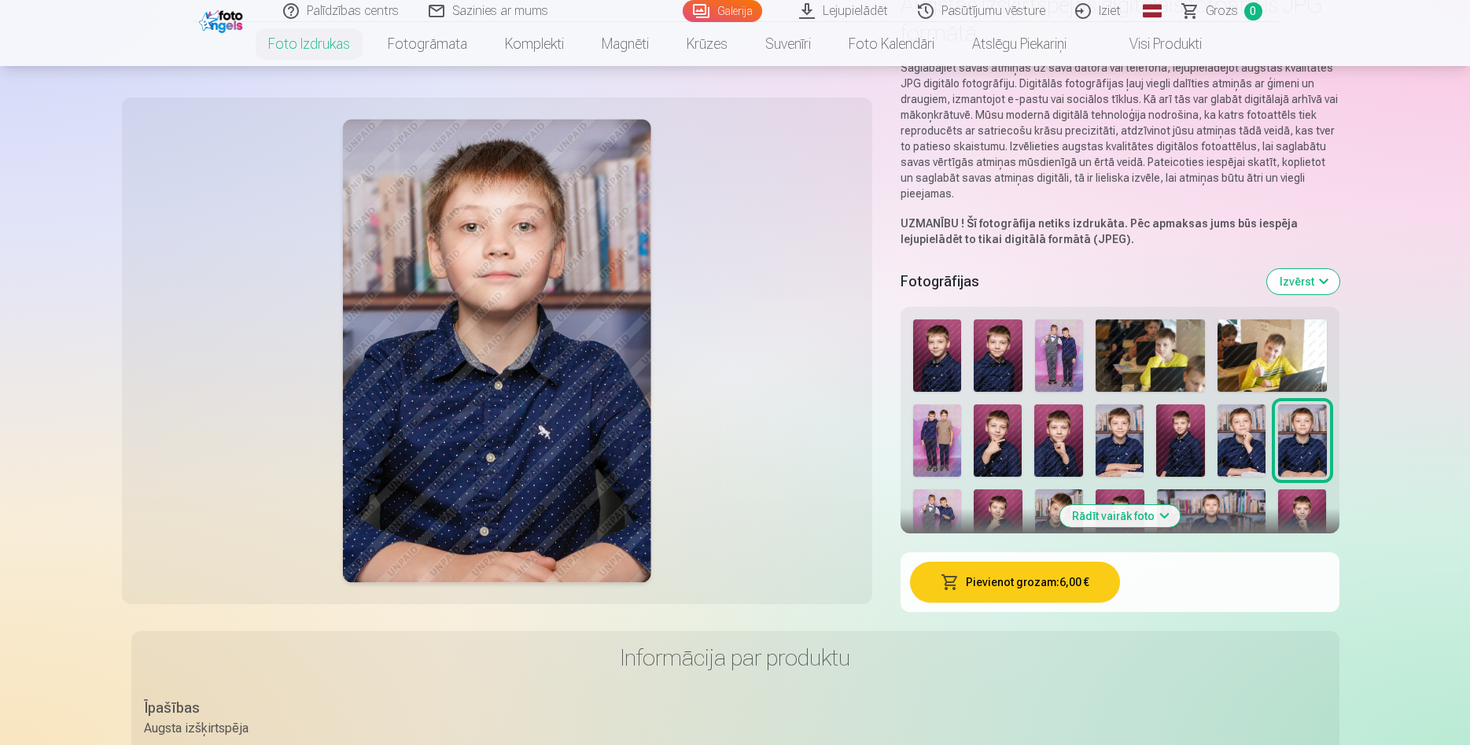
click at [941, 513] on img at bounding box center [937, 525] width 49 height 72
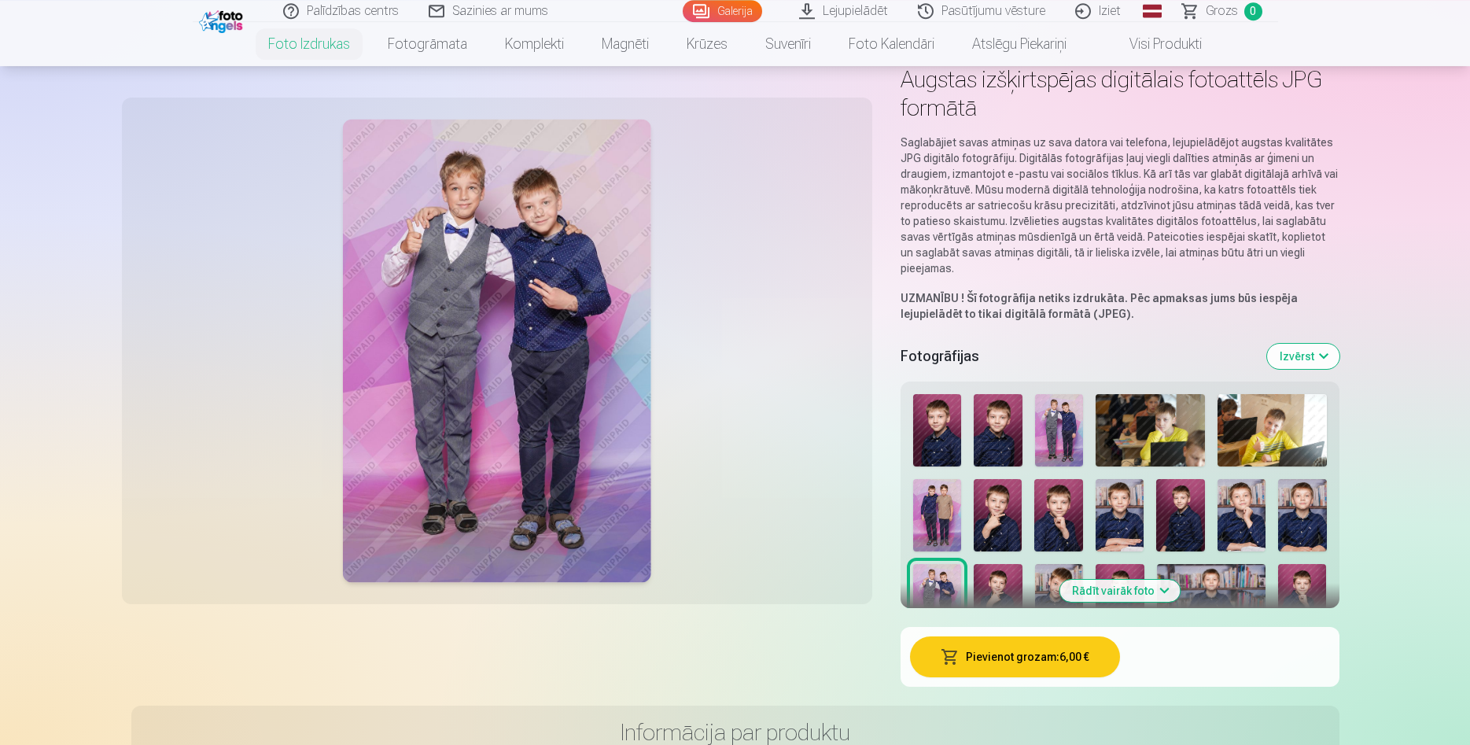
scroll to position [80, 0]
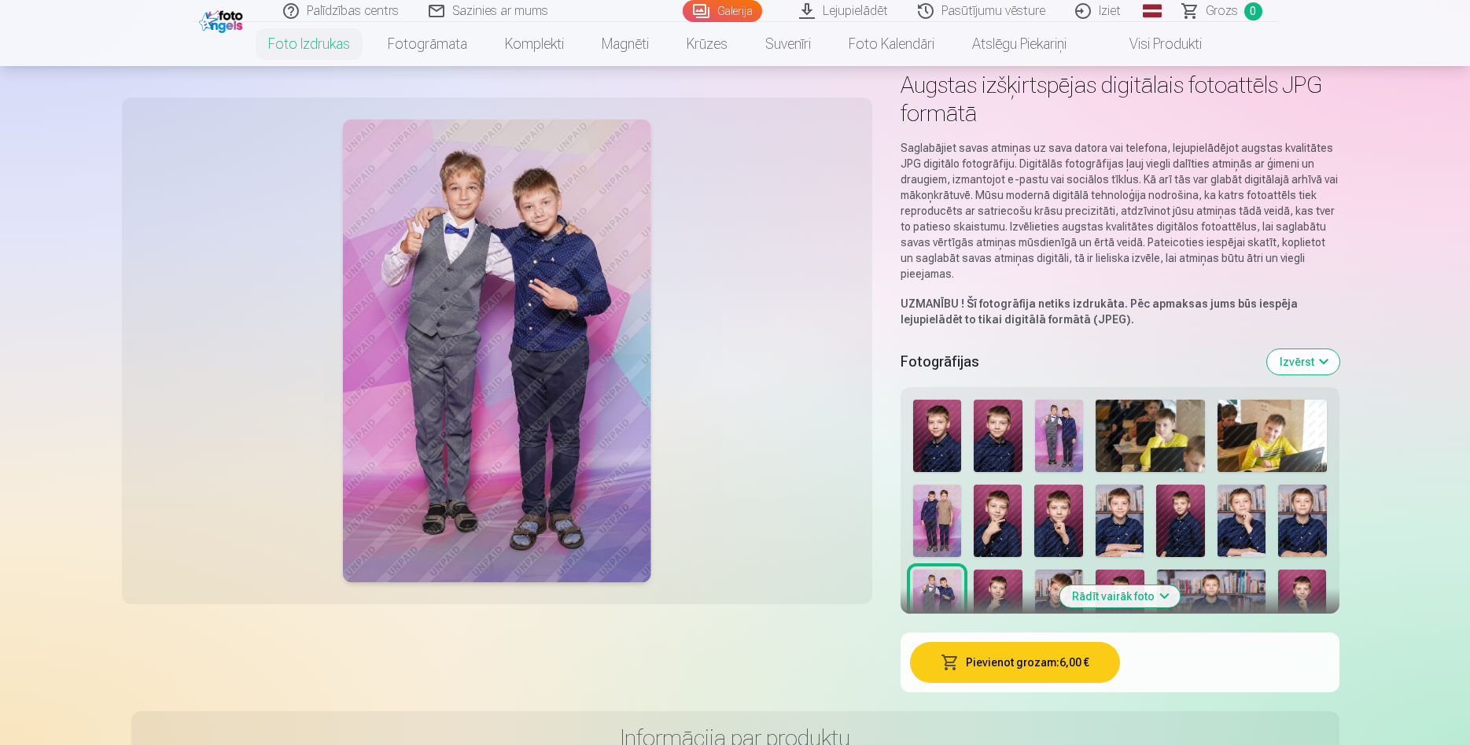
click at [995, 580] on img at bounding box center [998, 605] width 49 height 72
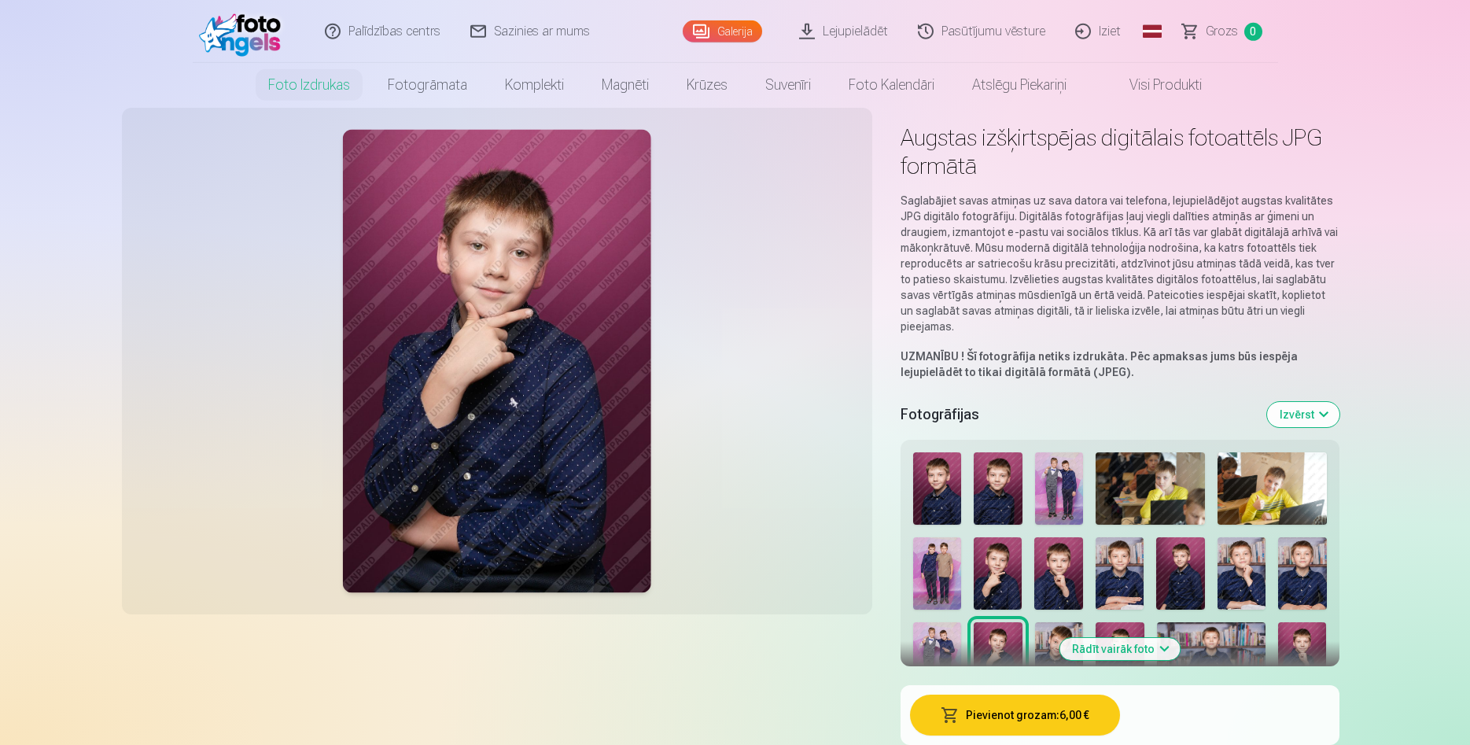
scroll to position [0, 0]
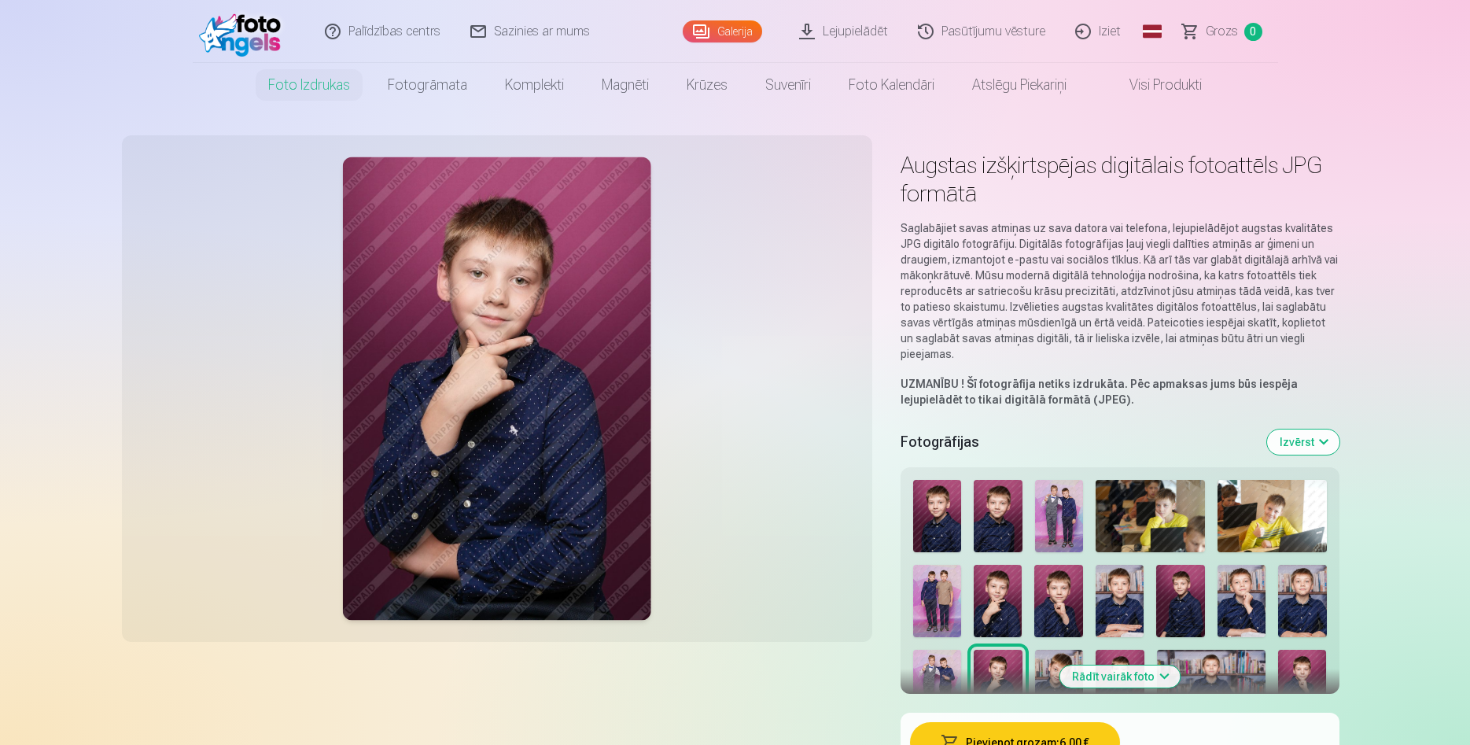
click at [1111, 31] on link "Iziet" at bounding box center [1098, 31] width 75 height 63
